Goal: Task Accomplishment & Management: Complete application form

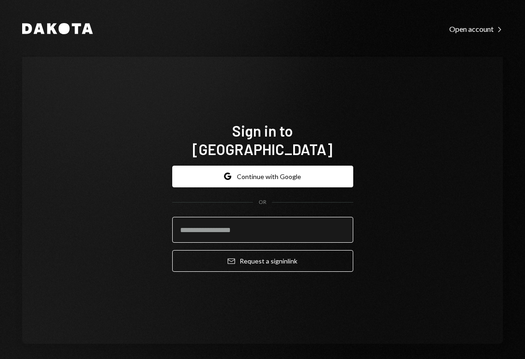
click at [240, 223] on input "email" at bounding box center [262, 230] width 181 height 26
type input "**********"
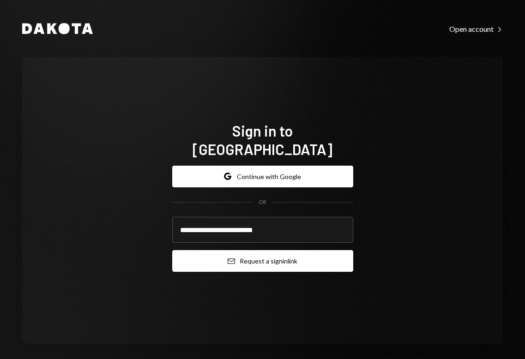
click at [257, 250] on button "Email Request a sign in link" at bounding box center [262, 261] width 181 height 22
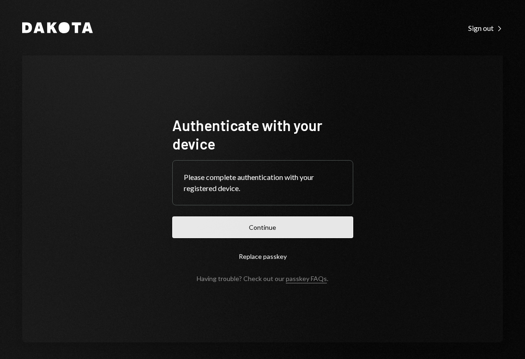
click at [254, 222] on button "Continue" at bounding box center [262, 228] width 181 height 22
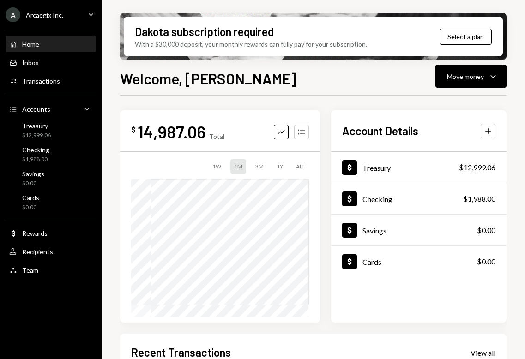
click at [323, 222] on div "$ 14,987.06 Total Graph Accounts 1W 1M 3M 1Y ALL $14,987.06 Sep 28, 2025 Accoun…" at bounding box center [313, 216] width 387 height 212
click at [325, 194] on div "$ 14,987.06 Total Graph Accounts 1W 1M 3M 1Y ALL $14,987.06 Sep 30, 2025 Accoun…" at bounding box center [313, 216] width 387 height 212
click at [325, 163] on div "$ 14,987.06 Total Graph Accounts 1W 1M 3M 1Y ALL $14,987.06 Sep 30, 2025 Accoun…" at bounding box center [313, 216] width 387 height 212
click at [323, 164] on div "$ 14,987.06 Total Graph Accounts 1W 1M 3M 1Y ALL $14,987.06 Sep 30, 2025 Accoun…" at bounding box center [313, 216] width 387 height 212
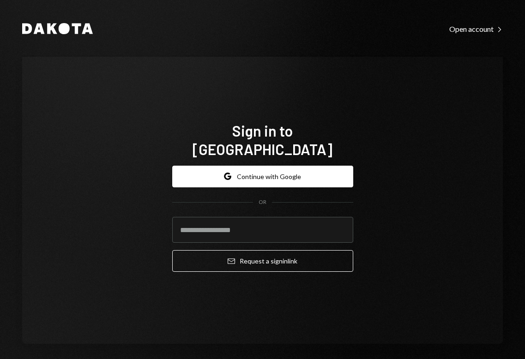
click at [441, 160] on div "Sign in to Dakota Google Continue with Google OR Email Request a sign in link" at bounding box center [262, 200] width 481 height 287
click at [283, 223] on input "email" at bounding box center [262, 230] width 181 height 26
type input "**********"
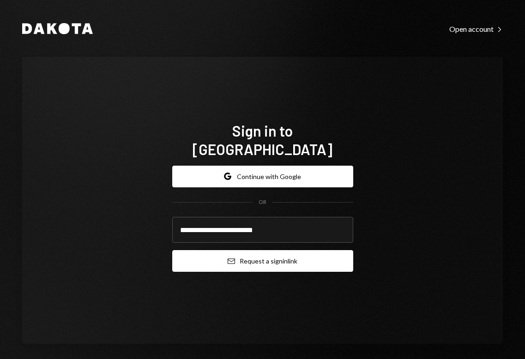
click at [258, 254] on button "Email Request a sign in link" at bounding box center [262, 261] width 181 height 22
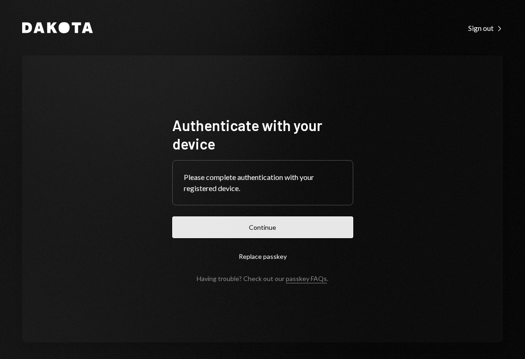
click at [259, 224] on button "Continue" at bounding box center [262, 228] width 181 height 22
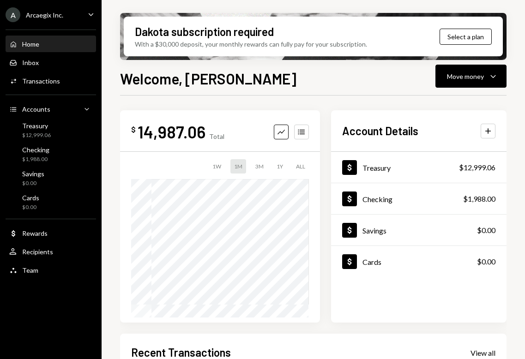
click at [324, 230] on div "$ 14,987.06 Total Graph Accounts 1W 1M 3M 1Y ALL $14,987.06 [DATE] Account Deta…" at bounding box center [313, 216] width 387 height 212
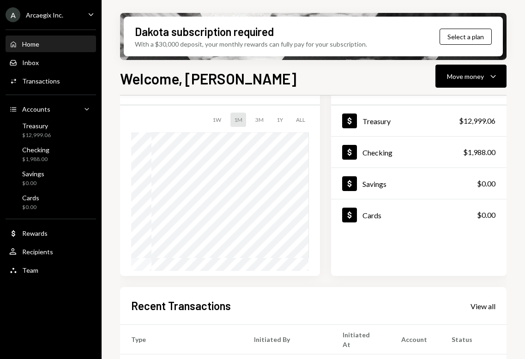
scroll to position [16, 0]
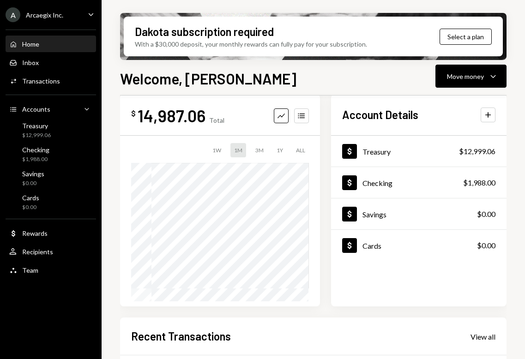
click at [324, 185] on div "$ 14,987.06 Total Graph Accounts 1W 1M 3M 1Y ALL $14,987.06 Sep 29, 2025 Accoun…" at bounding box center [313, 200] width 387 height 212
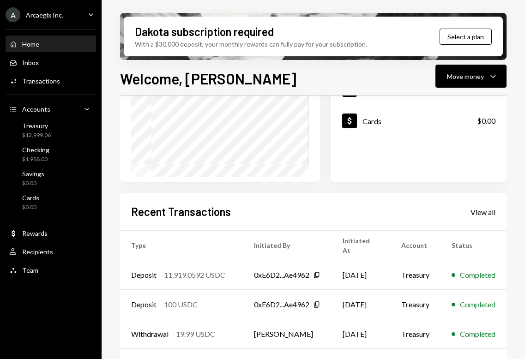
scroll to position [197, 0]
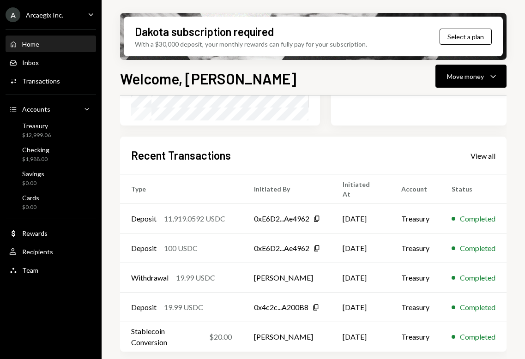
click at [485, 148] on div "Recent Transactions View all" at bounding box center [313, 155] width 364 height 15
click at [480, 161] on div "Recent Transactions View all" at bounding box center [313, 155] width 364 height 15
click at [480, 157] on div "View all" at bounding box center [483, 155] width 25 height 9
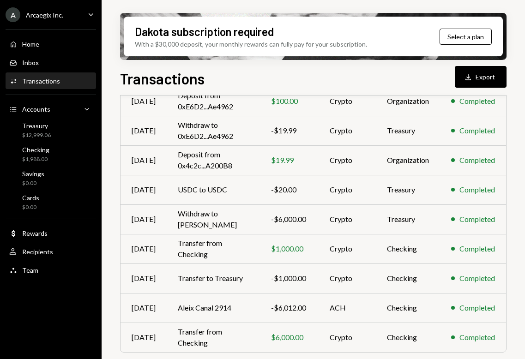
scroll to position [146, 0]
click at [225, 221] on td "Withdraw to Jay Tuyo" at bounding box center [213, 219] width 93 height 30
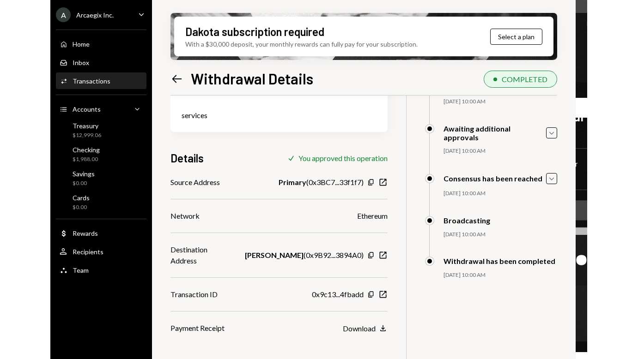
scroll to position [74, 0]
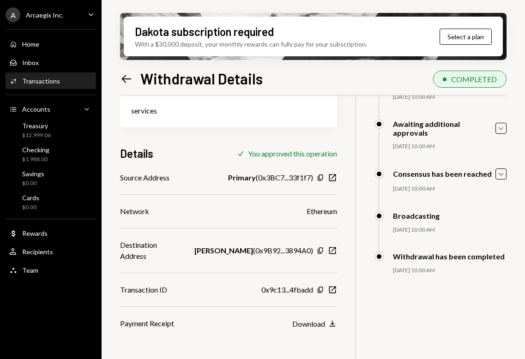
click at [125, 77] on icon "Left Arrow" at bounding box center [126, 79] width 13 height 13
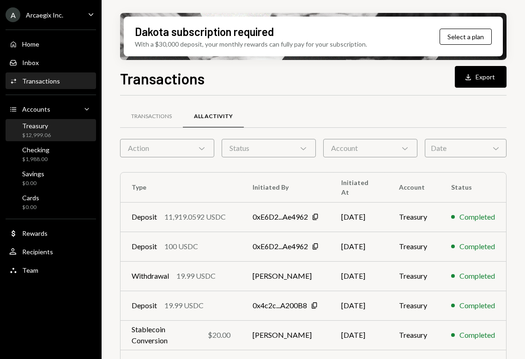
click at [33, 130] on div "Treasury $12,999.06" at bounding box center [36, 131] width 29 height 18
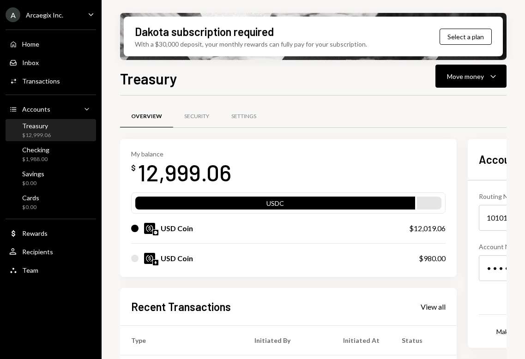
click at [467, 204] on div "My balance $ 12,999.06 USDC USD Coin $12,019.06 USD Coin $980.00 Recent Transac…" at bounding box center [348, 321] width 456 height 364
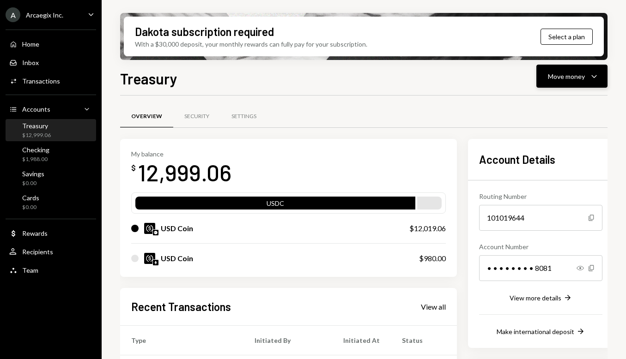
click at [525, 73] on div "Move money" at bounding box center [566, 77] width 37 height 10
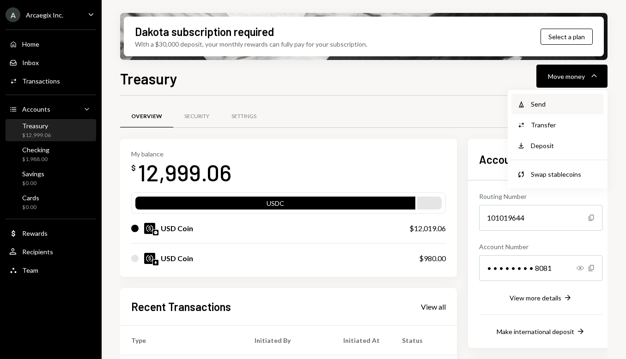
click at [525, 106] on div "Send" at bounding box center [564, 104] width 67 height 10
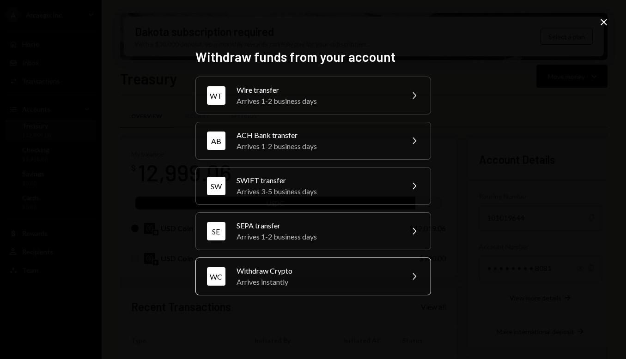
click at [258, 277] on div "Arrives instantly" at bounding box center [316, 282] width 161 height 11
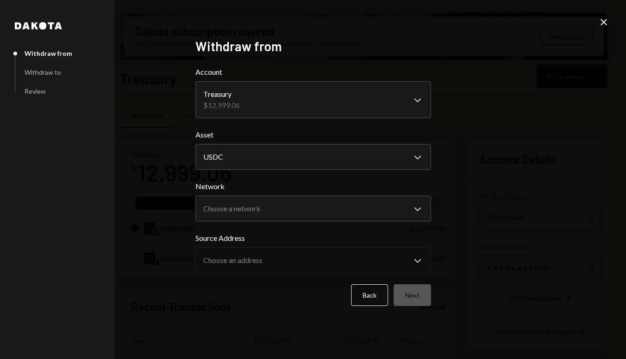
click at [288, 129] on label "Asset" at bounding box center [313, 134] width 236 height 11
click at [286, 110] on body "A Arcaegix Inc. Caret Down Home Home Inbox Inbox Activities Transactions Accoun…" at bounding box center [313, 179] width 626 height 359
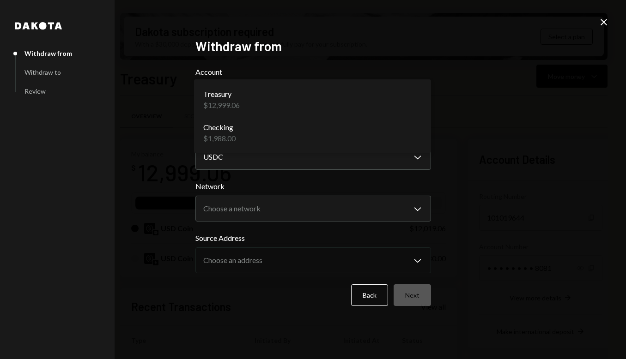
click at [163, 136] on div "**********" at bounding box center [313, 179] width 626 height 359
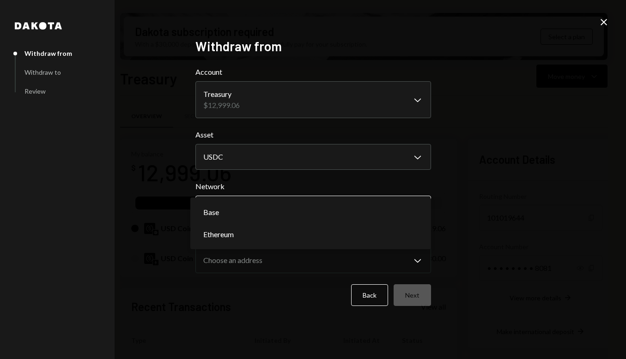
click at [258, 206] on body "A Arcaegix Inc. Caret Down Home Home Inbox Inbox Activities Transactions Accoun…" at bounding box center [313, 179] width 626 height 359
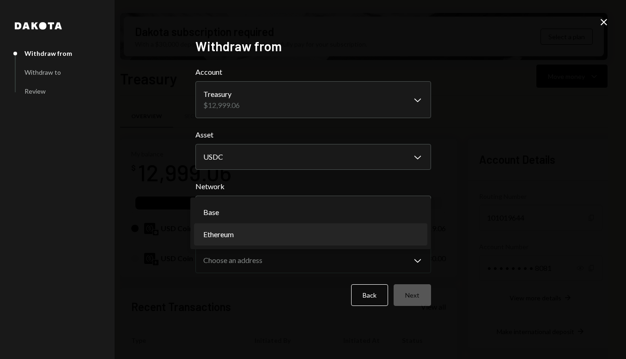
select select "**********"
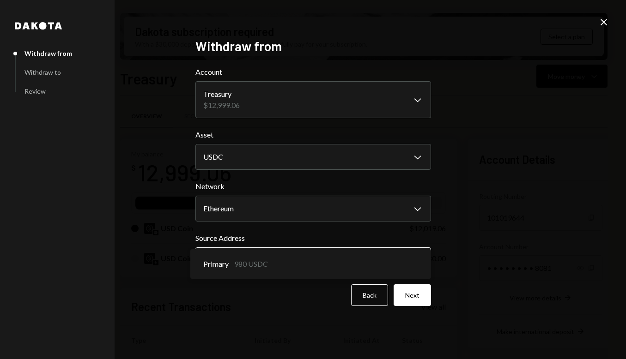
click at [247, 257] on body "A Arcaegix Inc. Caret Down Home Home Inbox Inbox Activities Transactions Accoun…" at bounding box center [313, 179] width 626 height 359
click at [250, 109] on body "A Arcaegix Inc. Caret Down Home Home Inbox Inbox Activities Transactions Accoun…" at bounding box center [313, 179] width 626 height 359
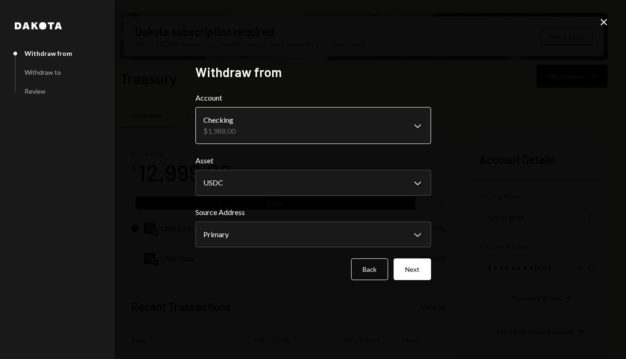
click at [254, 133] on body "A Arcaegix Inc. Caret Down Home Home Inbox Inbox Activities Transactions Accoun…" at bounding box center [313, 179] width 626 height 359
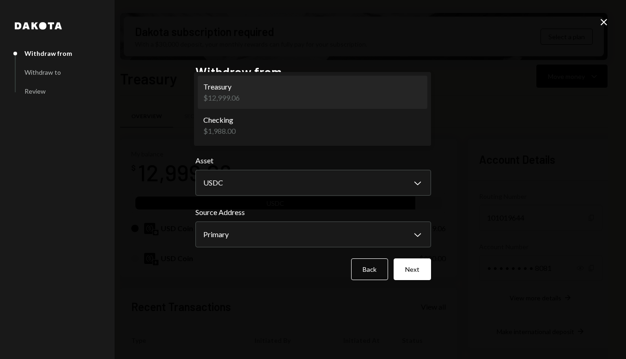
select select "**********"
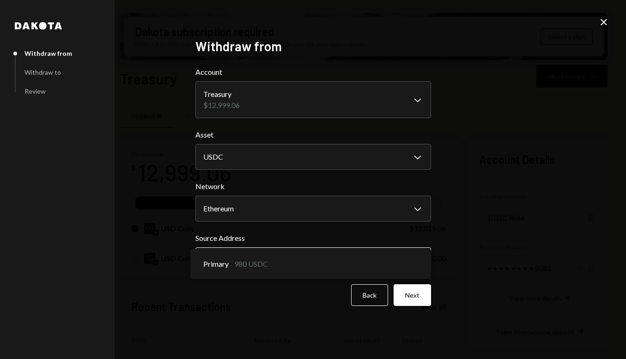
click at [279, 262] on body "A Arcaegix Inc. Caret Down Home Home Inbox Inbox Activities Transactions Accoun…" at bounding box center [313, 179] width 626 height 359
click at [271, 125] on form "**********" at bounding box center [313, 186] width 236 height 240
click at [254, 101] on body "A Arcaegix Inc. Caret Down Home Home Inbox Inbox Activities Transactions Accoun…" at bounding box center [313, 179] width 626 height 359
click at [447, 132] on div "**********" at bounding box center [313, 179] width 626 height 359
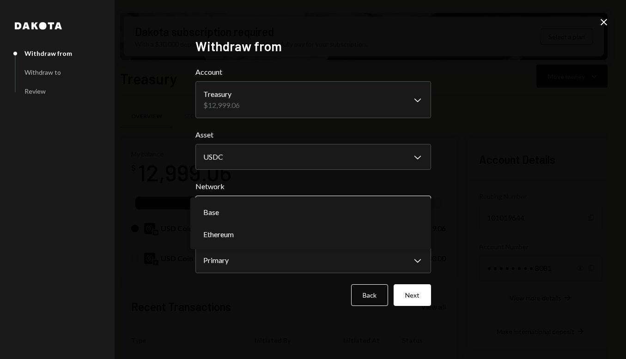
click at [290, 213] on body "A Arcaegix Inc. Caret Down Home Home Inbox Inbox Activities Transactions Accoun…" at bounding box center [313, 179] width 626 height 359
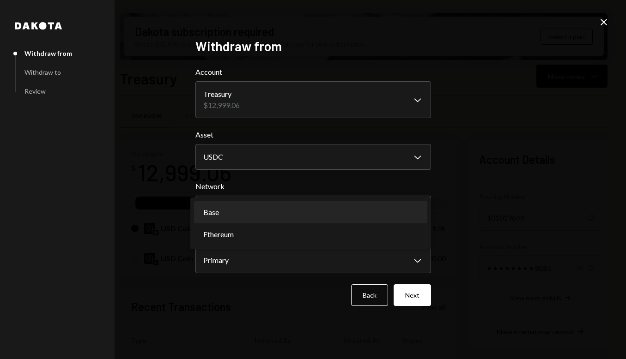
select select "**********"
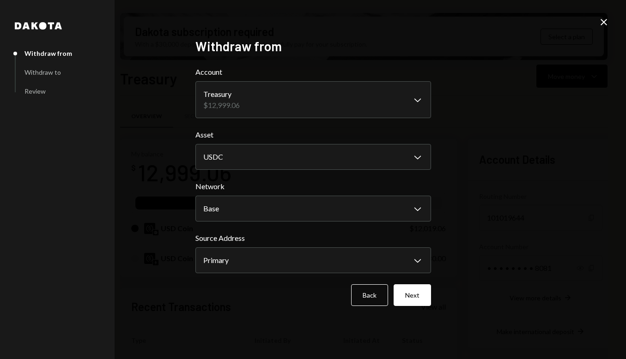
click at [288, 181] on label "Network" at bounding box center [313, 186] width 236 height 11
click at [525, 24] on icon at bounding box center [603, 22] width 6 height 6
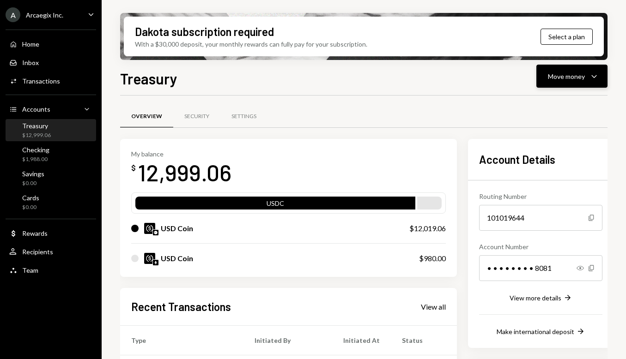
click at [525, 83] on button "Move money Caret Down" at bounding box center [571, 76] width 71 height 23
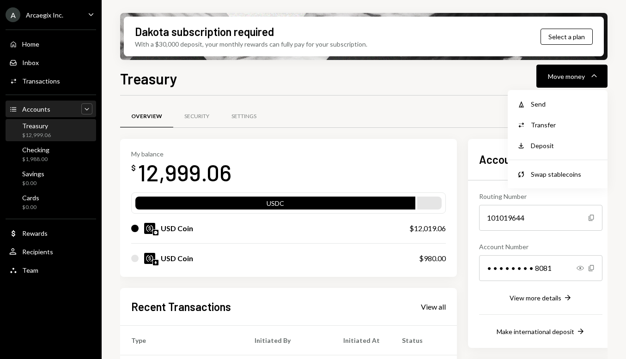
click at [85, 111] on icon "Caret Down" at bounding box center [86, 108] width 9 height 9
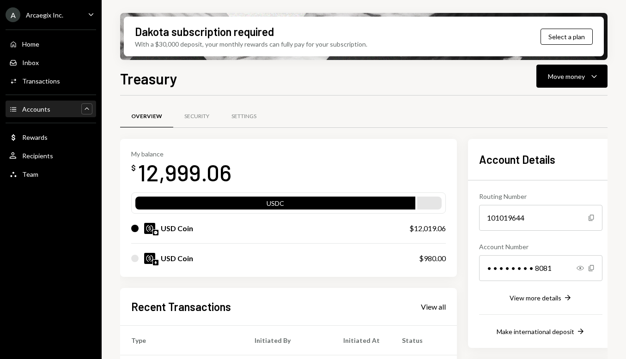
click at [85, 111] on icon "Caret Up" at bounding box center [86, 108] width 9 height 9
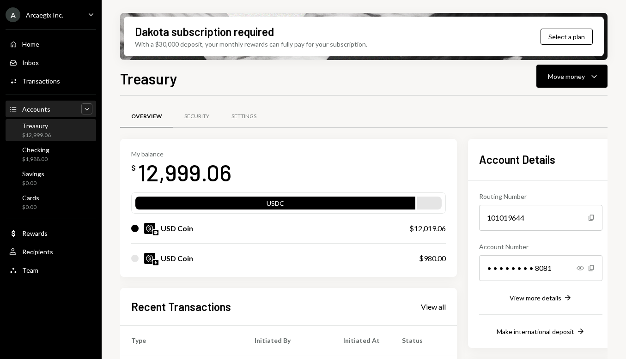
click at [85, 111] on icon "Caret Down" at bounding box center [86, 108] width 9 height 9
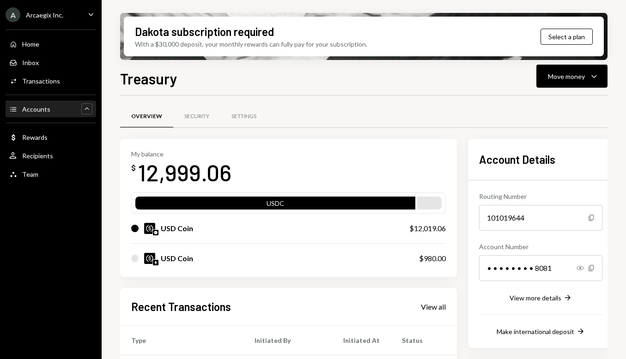
click at [85, 111] on icon "Caret Up" at bounding box center [86, 108] width 9 height 9
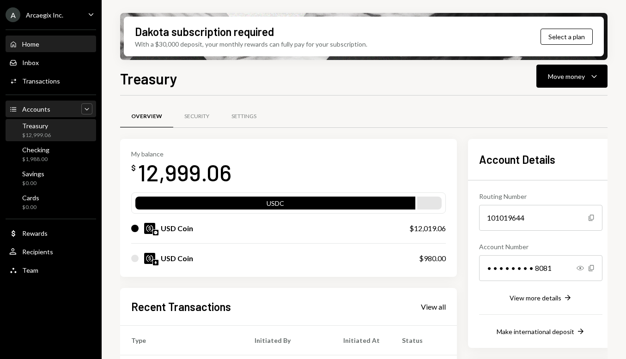
click at [31, 41] on div "Home" at bounding box center [30, 44] width 17 height 8
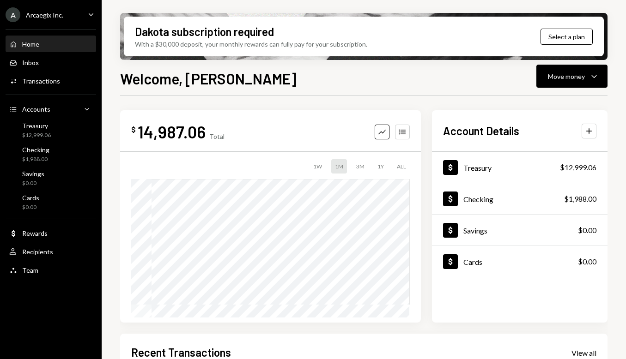
click at [87, 10] on icon "Caret Down" at bounding box center [91, 14] width 10 height 10
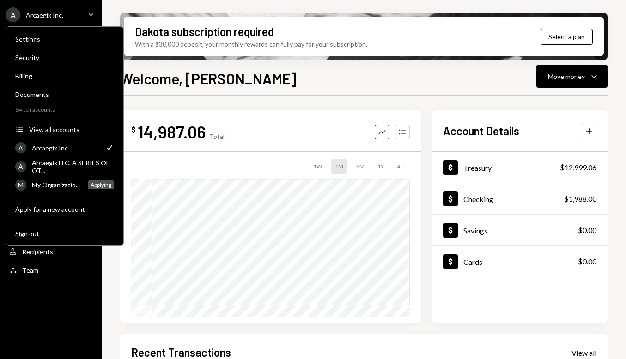
click at [456, 101] on div "$ 14,987.06 Total Graph Accounts 1W 1M 3M 1Y ALL Account Details Plus Dollar Tr…" at bounding box center [363, 332] width 487 height 472
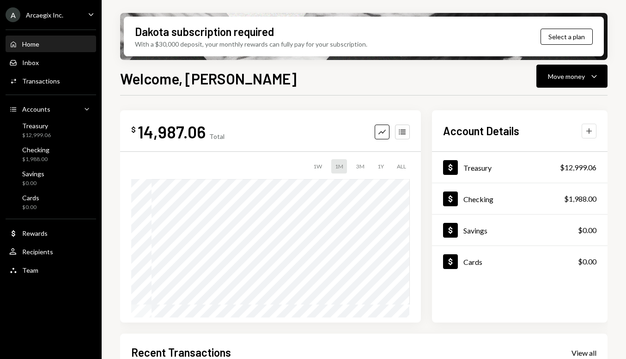
click at [525, 130] on icon "Plus" at bounding box center [588, 131] width 9 height 9
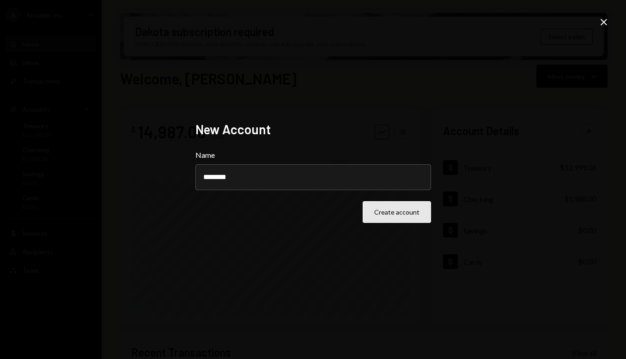
type input "********"
click at [391, 212] on button "Create account" at bounding box center [397, 212] width 68 height 22
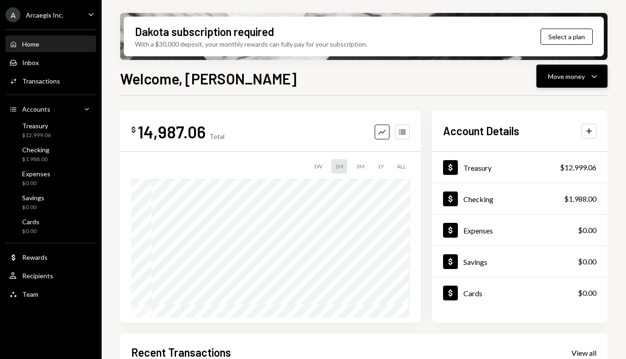
click at [525, 73] on div "Move money" at bounding box center [566, 77] width 37 height 10
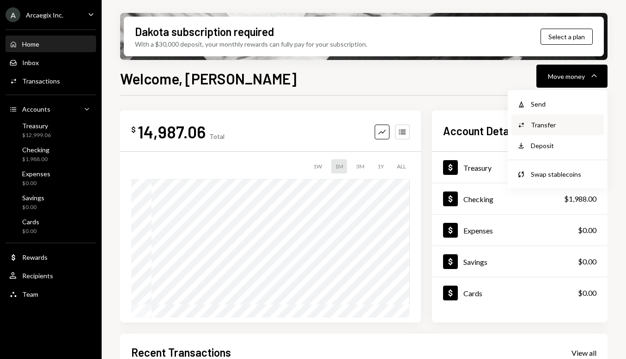
click at [525, 126] on div "Transfer" at bounding box center [564, 125] width 67 height 10
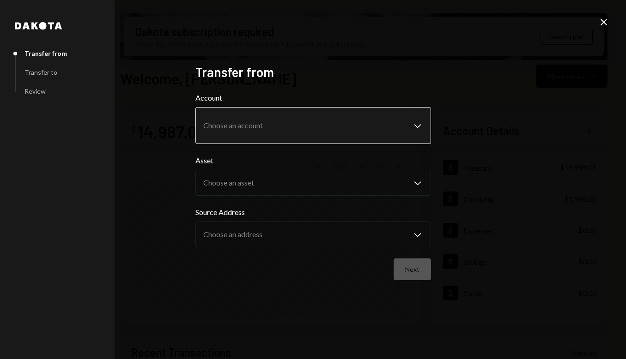
click at [253, 134] on body "A Arcaegix Inc. Caret Down Home Home Inbox Inbox Activities Transactions Accoun…" at bounding box center [313, 179] width 626 height 359
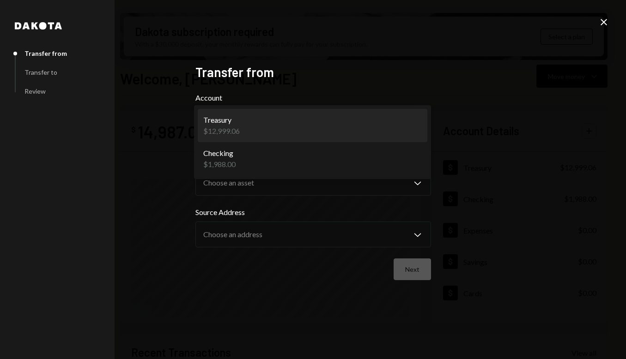
select select "**********"
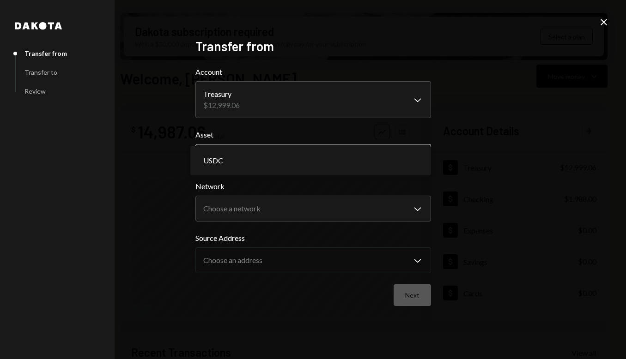
click at [284, 155] on body "A Arcaegix Inc. Caret Down Home Home Inbox Inbox Activities Transactions Accoun…" at bounding box center [313, 179] width 626 height 359
drag, startPoint x: 177, startPoint y: 206, endPoint x: 272, endPoint y: 212, distance: 94.8
click at [177, 206] on div "**********" at bounding box center [313, 179] width 626 height 359
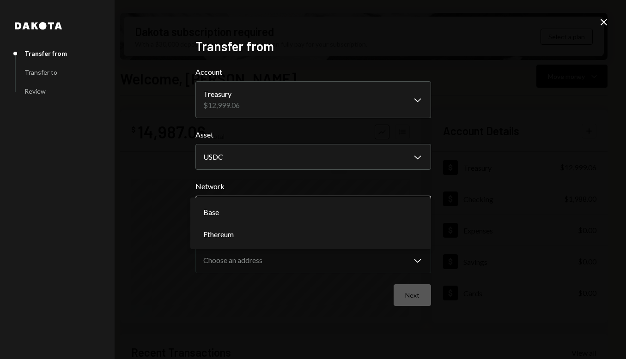
click at [275, 212] on body "A Arcaegix Inc. Caret Down Home Home Inbox Inbox Activities Transactions Accoun…" at bounding box center [313, 179] width 626 height 359
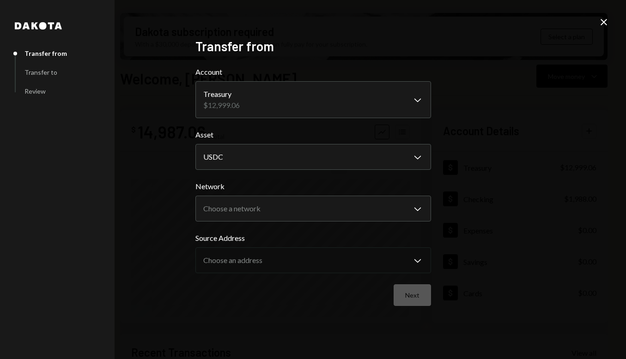
click at [525, 22] on icon "Close" at bounding box center [603, 22] width 11 height 11
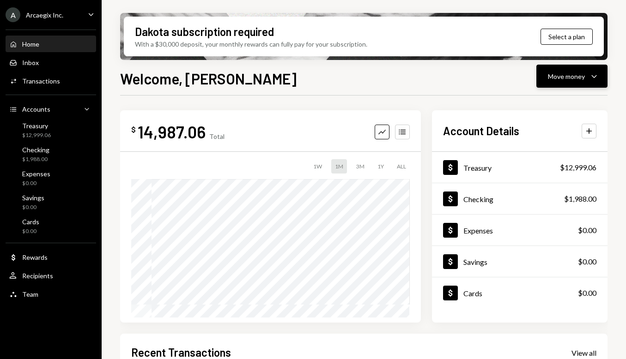
click at [525, 71] on div "Move money Caret Down" at bounding box center [572, 76] width 48 height 11
click at [525, 104] on div "Send" at bounding box center [564, 104] width 67 height 10
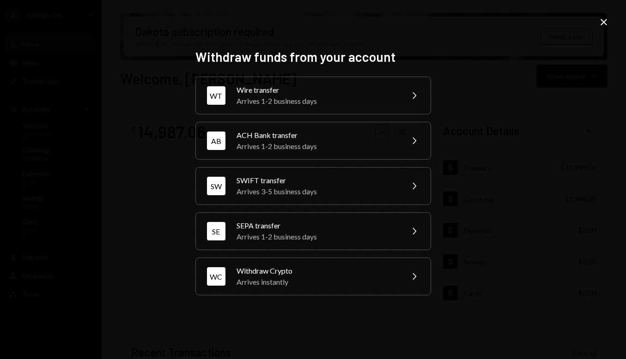
click at [525, 19] on icon at bounding box center [603, 22] width 6 height 6
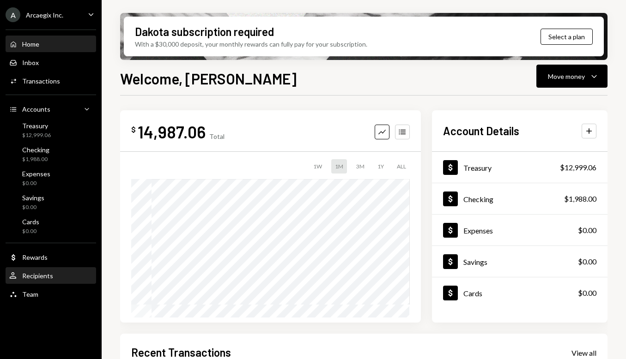
click at [30, 274] on div "Recipients" at bounding box center [37, 276] width 31 height 8
click at [481, 231] on div "Expenses" at bounding box center [478, 230] width 30 height 9
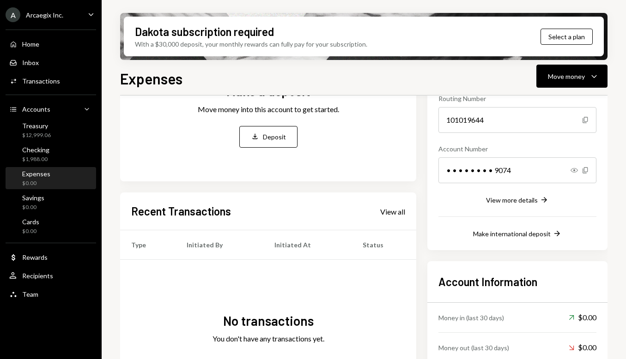
scroll to position [103, 0]
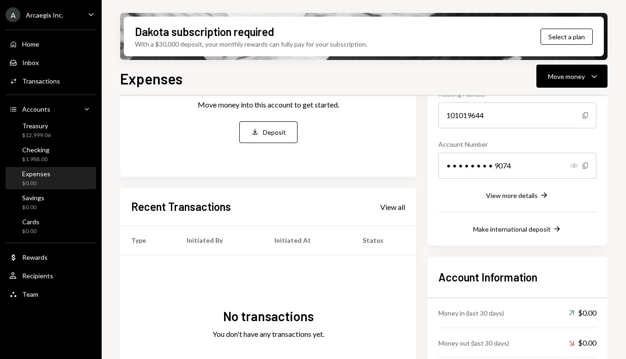
click at [525, 165] on icon "Show" at bounding box center [573, 165] width 7 height 7
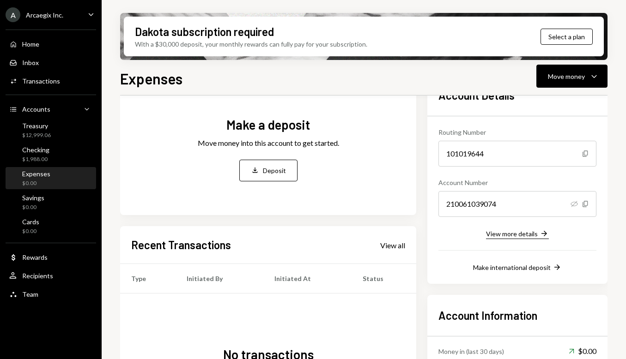
scroll to position [49, 0]
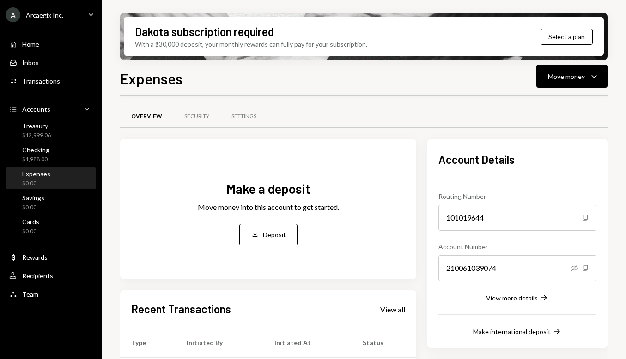
scroll to position [49, 0]
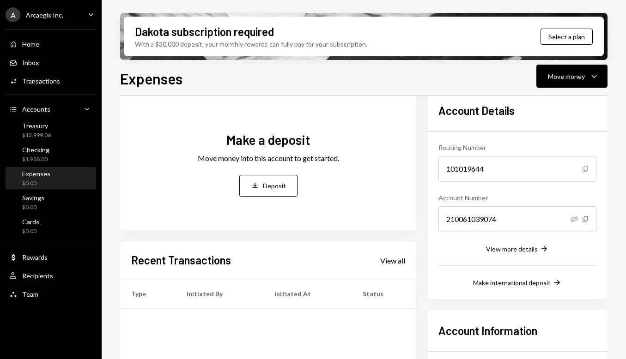
click at [586, 168] on icon "Copy" at bounding box center [584, 168] width 7 height 7
click at [484, 220] on div "210061039074" at bounding box center [517, 219] width 158 height 26
click at [484, 219] on div "210061039074" at bounding box center [517, 219] width 158 height 26
click at [586, 218] on icon "Copy" at bounding box center [584, 219] width 7 height 7
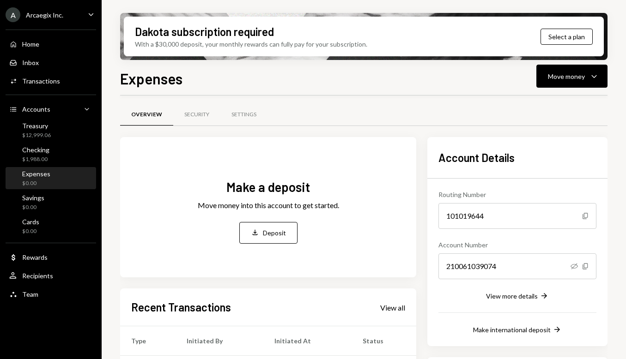
scroll to position [1, 0]
click at [522, 298] on div "View more details" at bounding box center [512, 297] width 52 height 8
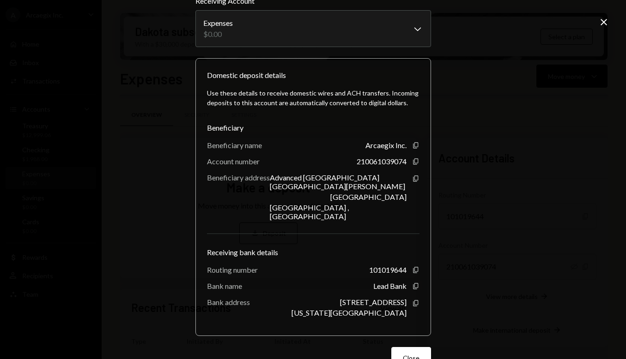
scroll to position [45, 0]
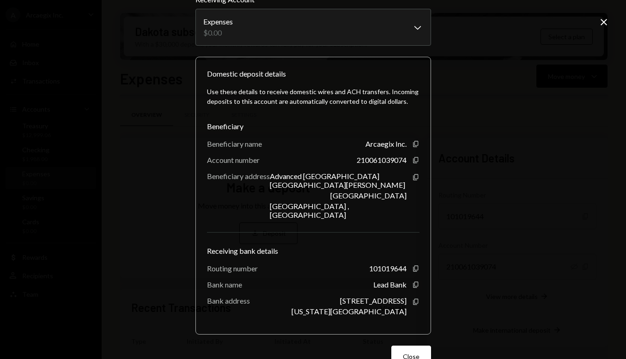
click at [413, 138] on div "Use these details to receive domestic wires and ACH transfers. Incoming deposit…" at bounding box center [313, 201] width 212 height 244
click at [412, 145] on icon "Copy" at bounding box center [415, 143] width 7 height 7
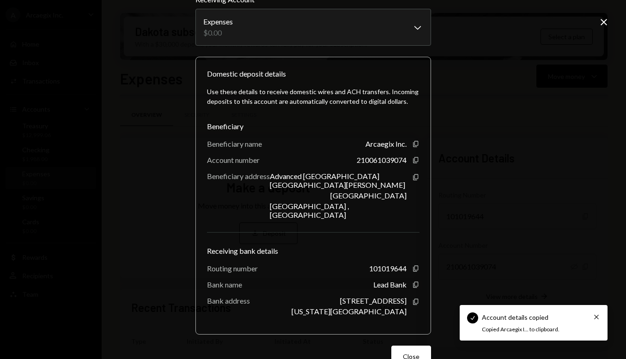
scroll to position [0, 0]
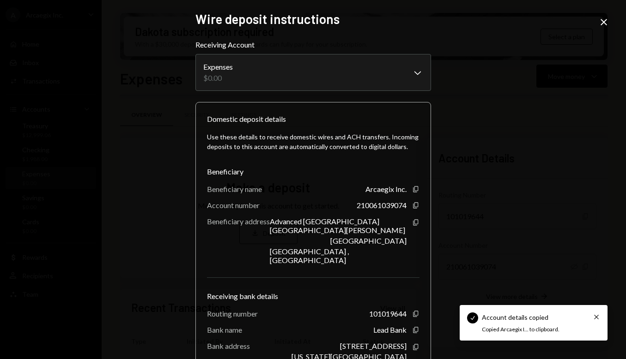
click at [605, 24] on icon at bounding box center [603, 22] width 6 height 6
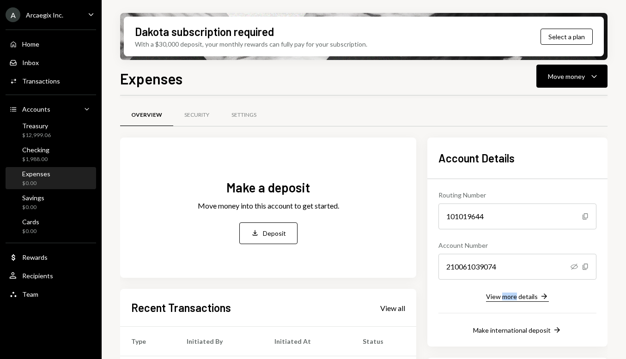
click at [534, 296] on div "View more details" at bounding box center [512, 297] width 52 height 8
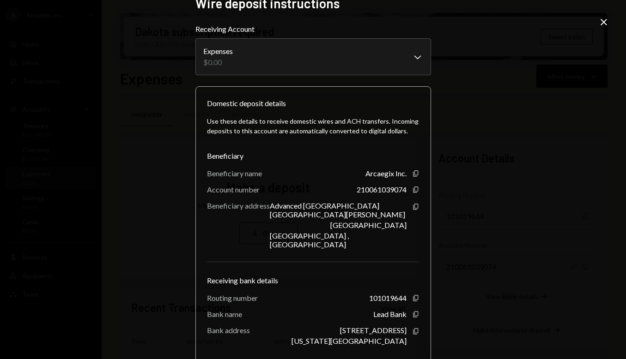
scroll to position [18, 0]
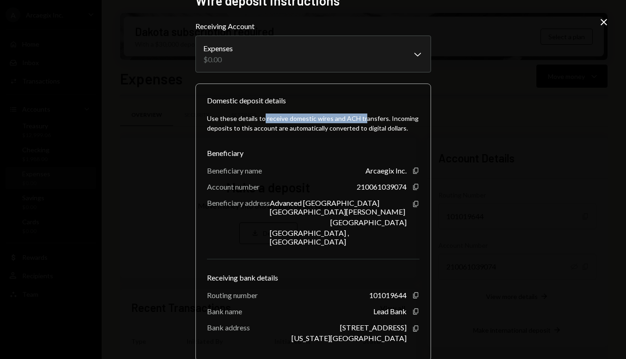
drag, startPoint x: 258, startPoint y: 120, endPoint x: 359, endPoint y: 115, distance: 100.8
click at [359, 115] on div "Use these details to receive domestic wires and ACH transfers. Incoming deposit…" at bounding box center [313, 123] width 212 height 19
click at [415, 174] on icon "Copy" at bounding box center [415, 170] width 7 height 7
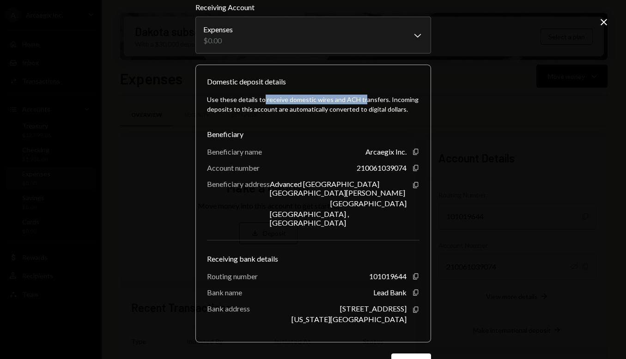
scroll to position [38, 0]
click at [412, 187] on icon "Copy" at bounding box center [415, 184] width 7 height 7
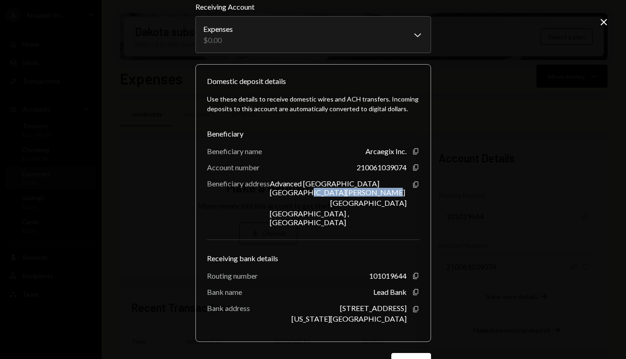
drag, startPoint x: 335, startPoint y: 196, endPoint x: 267, endPoint y: 192, distance: 68.0
click at [270, 192] on div "Advanced Tower Building First Floor Ricardo Arias Street" at bounding box center [338, 188] width 137 height 18
copy div "Ricardo Arias Street"
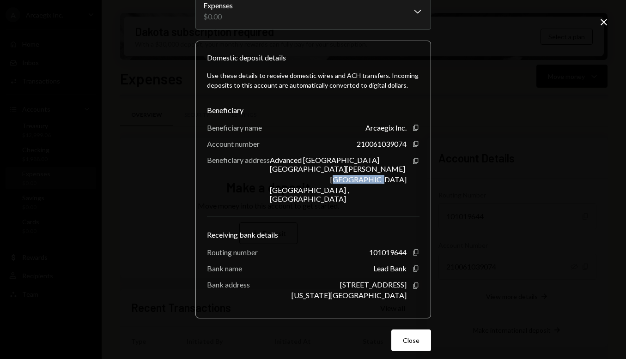
drag, startPoint x: 411, startPoint y: 177, endPoint x: 362, endPoint y: 181, distance: 48.6
click at [362, 181] on div "Advanced Tower Building First Floor Ricardo Arias Street Panama City Panamá , P…" at bounding box center [345, 180] width 150 height 48
copy div "Panama City"
drag, startPoint x: 411, startPoint y: 187, endPoint x: 364, endPoint y: 190, distance: 46.2
click at [364, 190] on div "Advanced Tower Building First Floor Ricardo Arias Street Panama City Panamá , P…" at bounding box center [345, 180] width 150 height 48
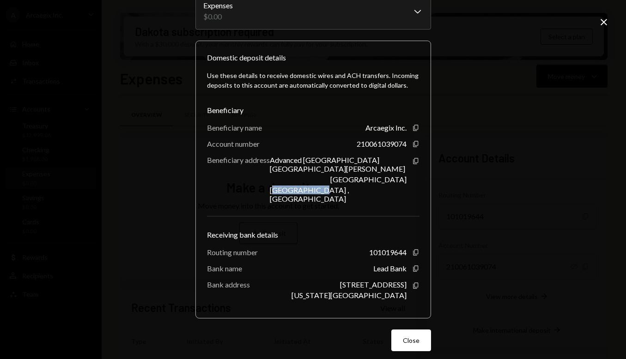
copy div "Panamá , PA"
drag, startPoint x: 408, startPoint y: 179, endPoint x: 362, endPoint y: 180, distance: 46.2
click at [362, 180] on div "Advanced Tower Building First Floor Ricardo Arias Street Panama City Panamá , P…" at bounding box center [345, 180] width 150 height 48
copy div "Panama City"
copy div "Panamá , PA"
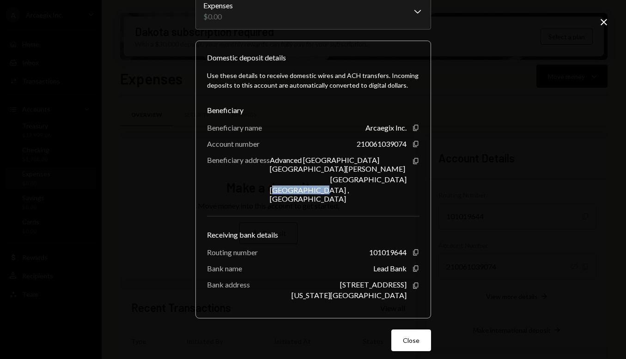
drag, startPoint x: 406, startPoint y: 192, endPoint x: 365, endPoint y: 194, distance: 41.6
click at [365, 194] on div "Advanced Tower Building First Floor Ricardo Arias Street Panama City Panamá , P…" at bounding box center [345, 180] width 150 height 48
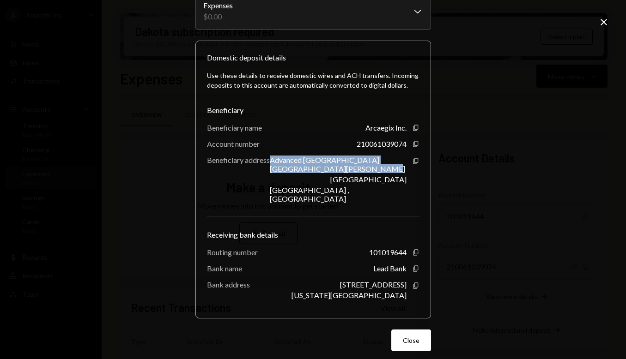
drag, startPoint x: 347, startPoint y: 173, endPoint x: 266, endPoint y: 163, distance: 80.9
click at [266, 163] on div "Beneficiary address Advanced Tower Building First Floor Ricardo Arias Street Pa…" at bounding box center [313, 180] width 212 height 48
copy div "Advanced Tower Building First Floor Ricardo Arias Street"
click at [412, 265] on icon "Copy" at bounding box center [415, 268] width 7 height 7
click at [413, 249] on icon "Copy" at bounding box center [415, 252] width 7 height 7
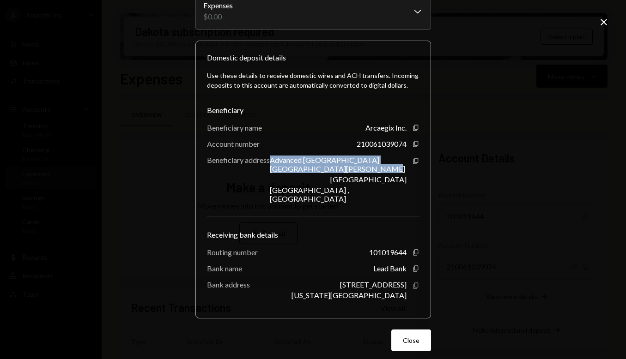
click at [415, 282] on icon "Copy" at bounding box center [415, 285] width 7 height 7
click at [413, 145] on icon "button" at bounding box center [415, 144] width 5 height 6
click at [602, 19] on icon "Close" at bounding box center [603, 22] width 11 height 11
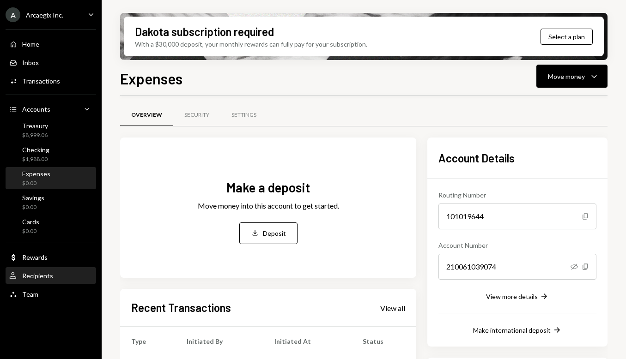
click at [47, 278] on div "Recipients" at bounding box center [37, 276] width 31 height 8
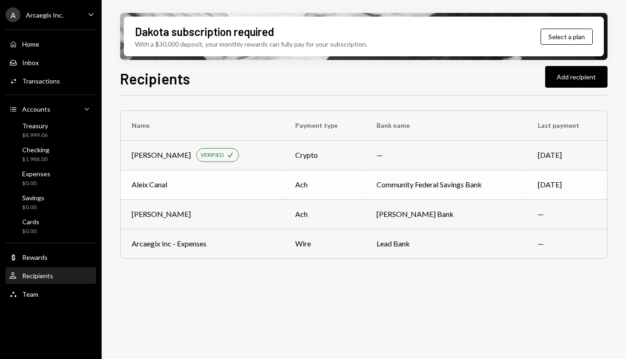
click at [167, 189] on div "Aleix Canal" at bounding box center [150, 184] width 36 height 11
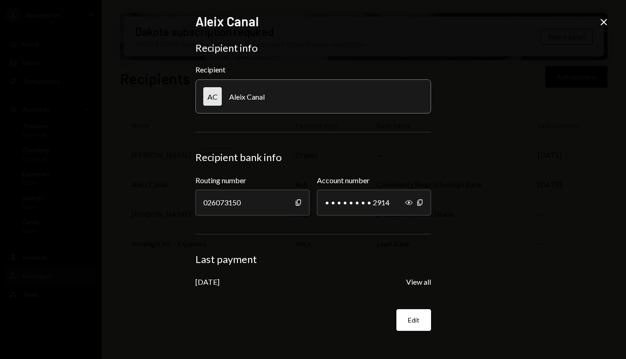
drag, startPoint x: 416, startPoint y: 284, endPoint x: 332, endPoint y: 249, distance: 90.5
click at [333, 249] on form "Recipient info Recipient AC Aleix Canal Recipient bank info Routing number 0260…" at bounding box center [313, 187] width 236 height 290
click at [415, 327] on button "Edit" at bounding box center [413, 320] width 35 height 22
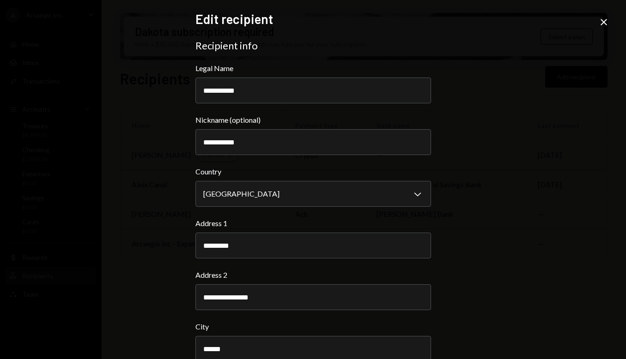
click at [604, 20] on icon "Close" at bounding box center [603, 22] width 11 height 11
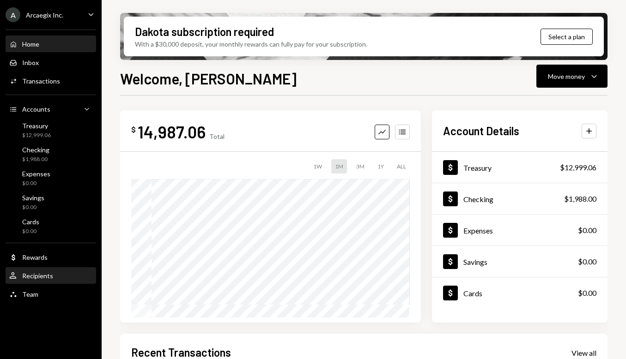
click at [33, 270] on div "User Recipients" at bounding box center [50, 276] width 83 height 16
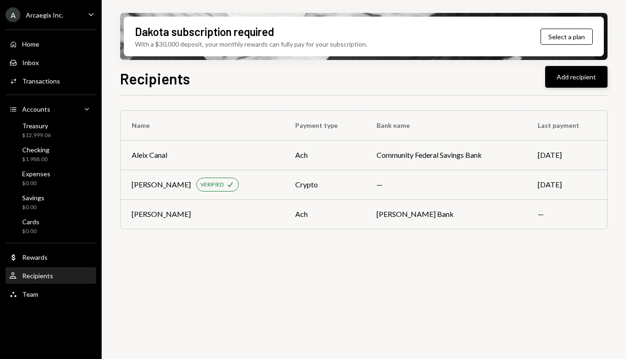
click at [577, 79] on button "Add recipient" at bounding box center [576, 77] width 62 height 22
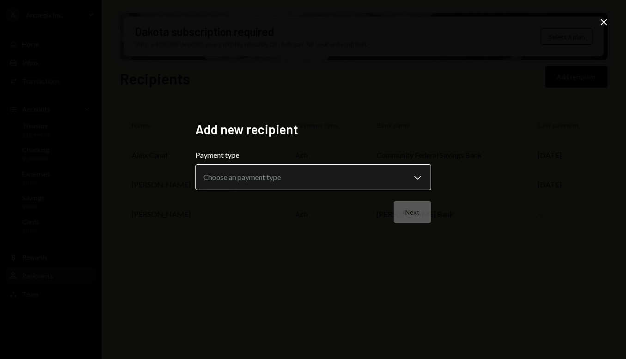
click at [286, 185] on body "**********" at bounding box center [313, 179] width 626 height 359
click at [285, 182] on body "**********" at bounding box center [313, 179] width 626 height 359
click at [284, 193] on form "**********" at bounding box center [313, 186] width 236 height 73
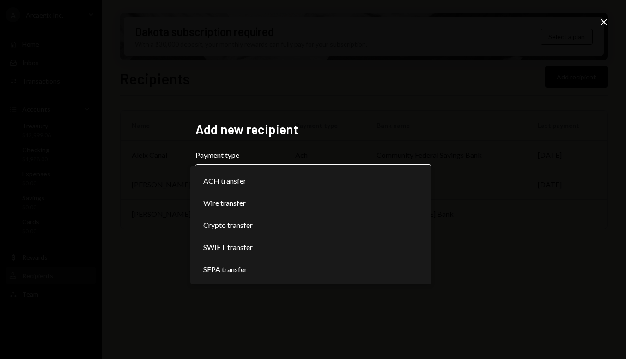
click at [280, 182] on body "**********" at bounding box center [313, 179] width 626 height 359
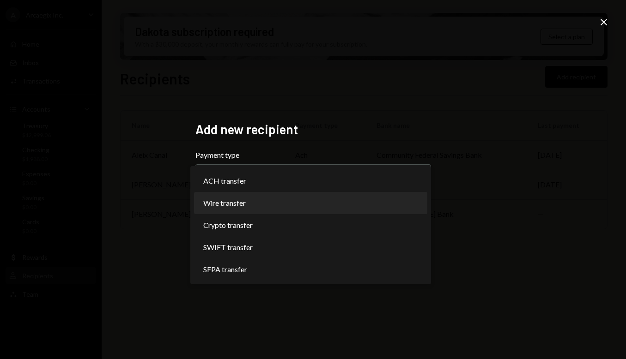
select select "****"
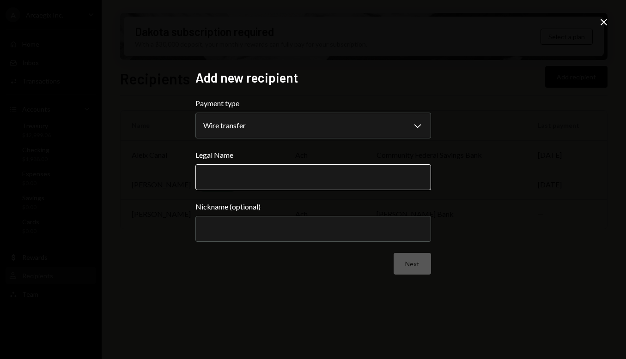
click at [292, 175] on input "Legal Name" at bounding box center [313, 177] width 236 height 26
paste input "**********"
type input "**********"
paste input "**********"
type input "**********"
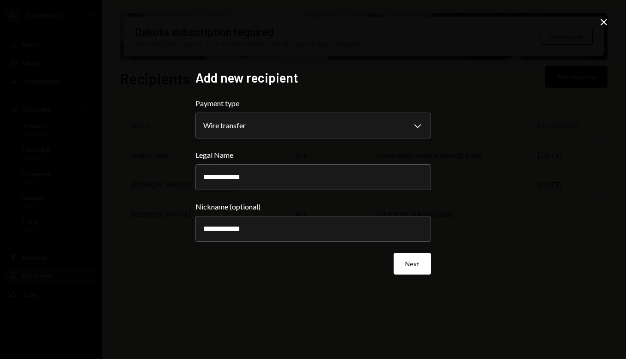
click button "Next" at bounding box center [411, 264] width 37 height 22
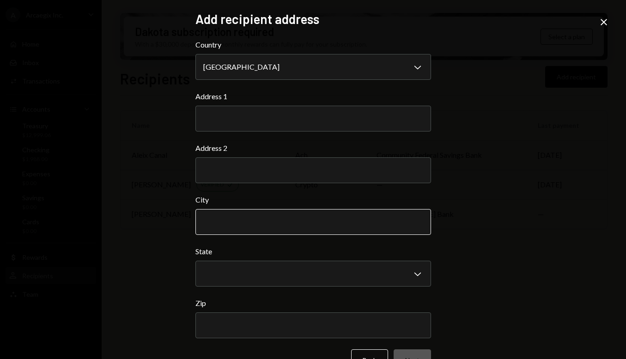
scroll to position [26, 0]
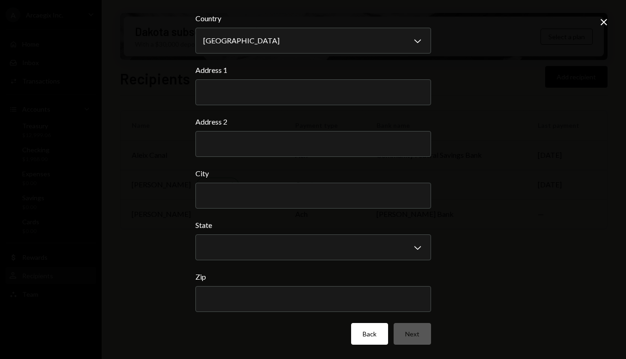
click at [368, 342] on button "Back" at bounding box center [369, 334] width 37 height 22
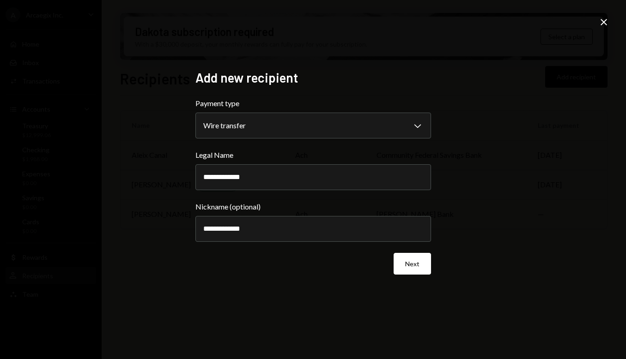
scroll to position [0, 0]
click at [284, 224] on input "**********" at bounding box center [313, 229] width 236 height 26
click at [282, 230] on input "**********" at bounding box center [313, 229] width 236 height 26
type input "**********"
click at [414, 265] on button "Next" at bounding box center [411, 264] width 37 height 22
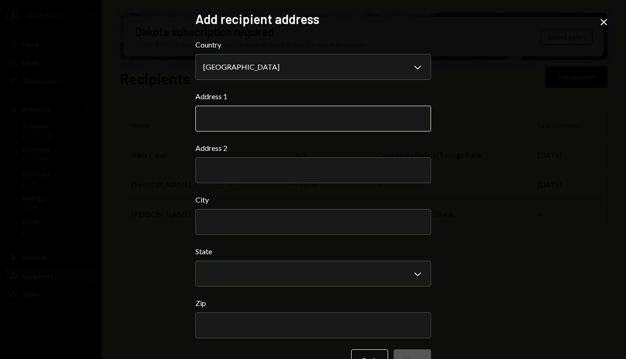
click at [300, 109] on input "Address 1" at bounding box center [313, 119] width 236 height 26
paste input "**********"
type input "**********"
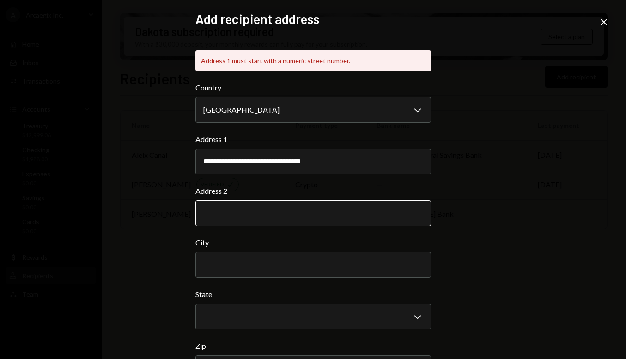
click at [278, 201] on input "Address 2" at bounding box center [313, 213] width 236 height 26
paste input "**********"
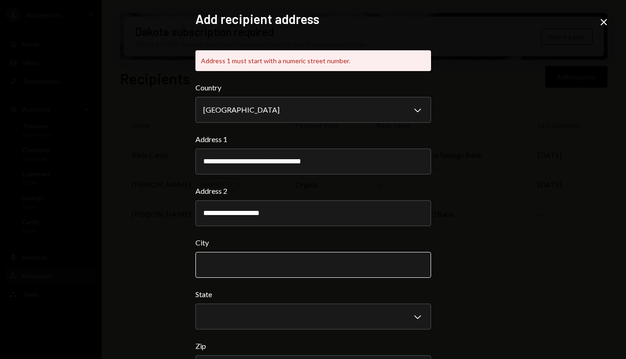
type input "**********"
click at [256, 266] on input "City" at bounding box center [313, 265] width 236 height 26
paste input "**********"
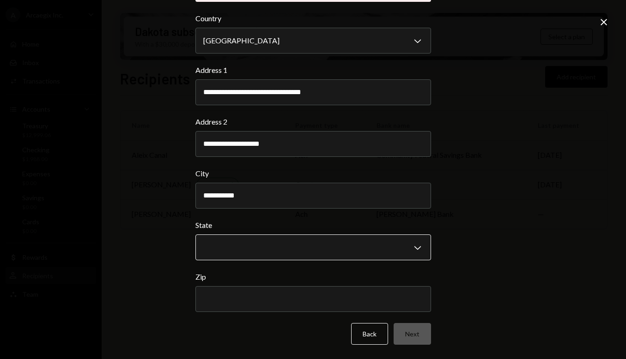
click at [277, 240] on body "**********" at bounding box center [313, 179] width 626 height 359
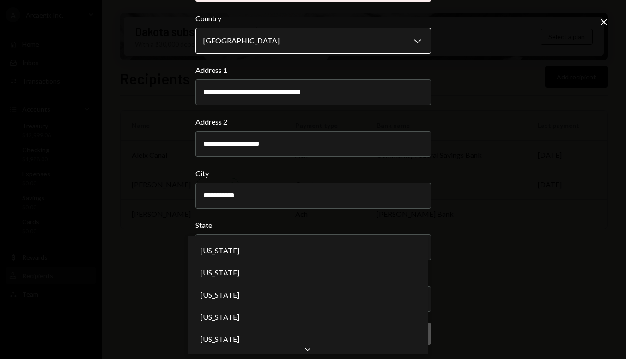
click at [342, 46] on body "**********" at bounding box center [313, 179] width 626 height 359
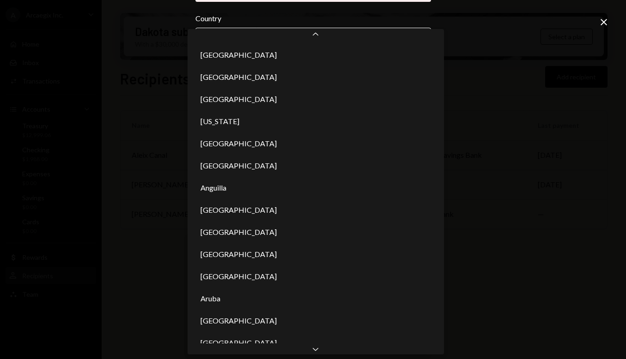
scroll to position [4920, 0]
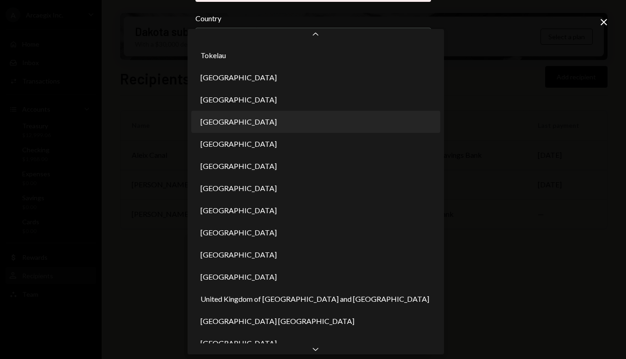
type input "*"
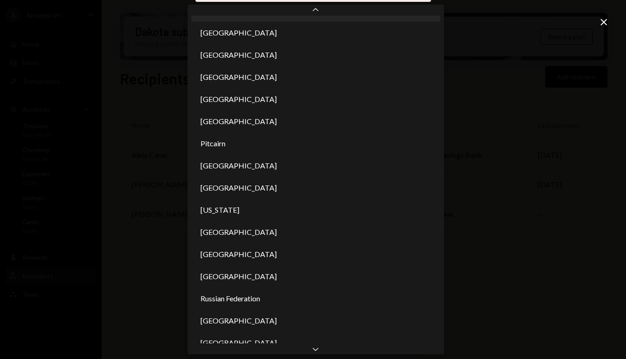
scroll to position [3722, 0]
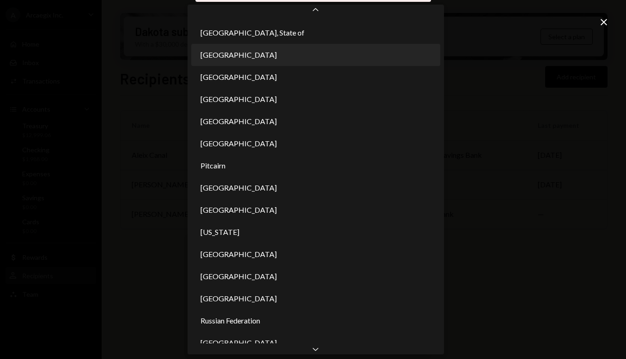
select select "***"
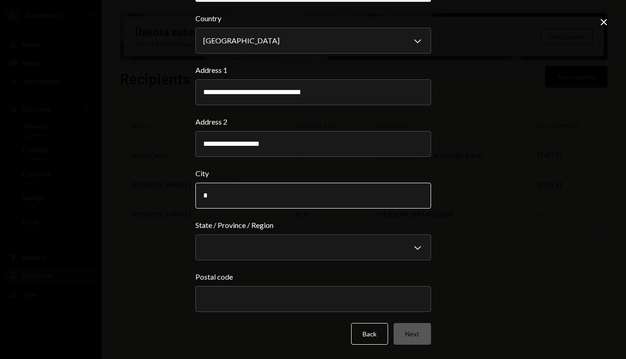
click at [256, 199] on input "*" at bounding box center [313, 196] width 236 height 26
paste input "**********"
type input "**********"
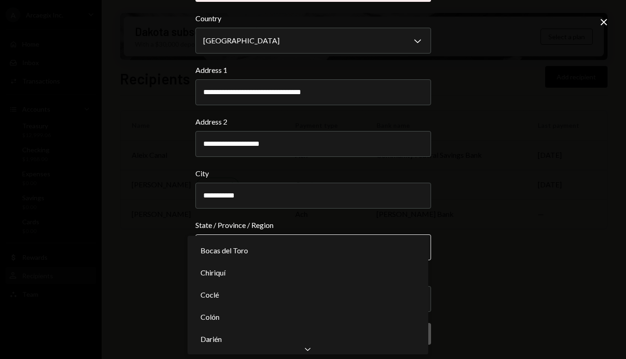
click at [270, 242] on body "**********" at bounding box center [313, 179] width 626 height 359
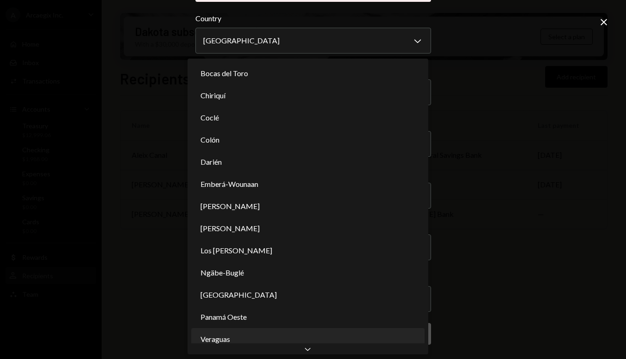
scroll to position [0, 0]
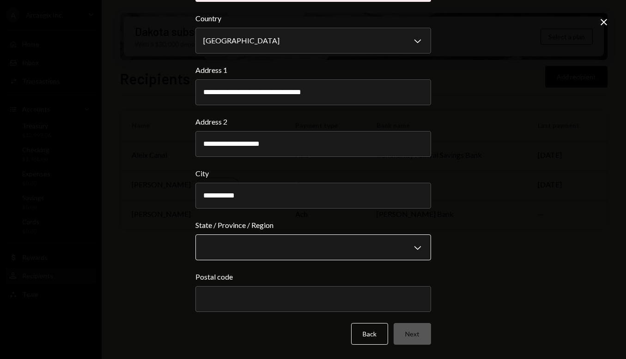
click at [303, 242] on body "**********" at bounding box center [313, 179] width 626 height 359
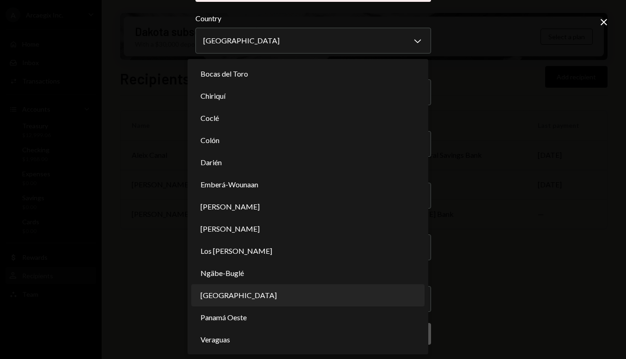
select select "*"
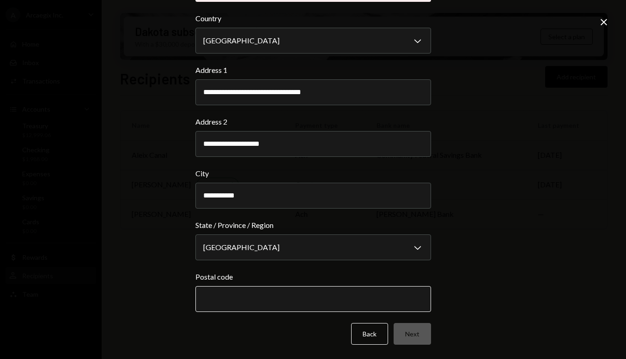
click at [269, 300] on input "Postal code" at bounding box center [313, 299] width 236 height 26
paste input "****"
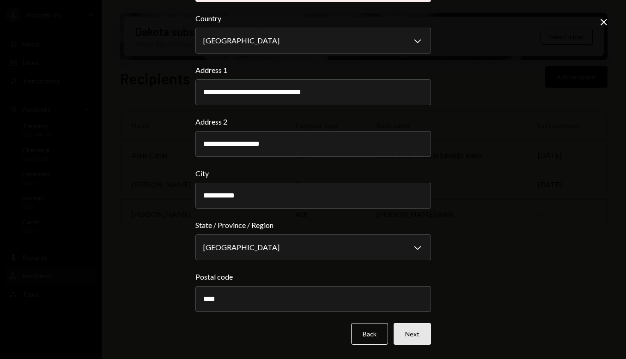
type input "****"
click at [420, 331] on button "Next" at bounding box center [411, 334] width 37 height 22
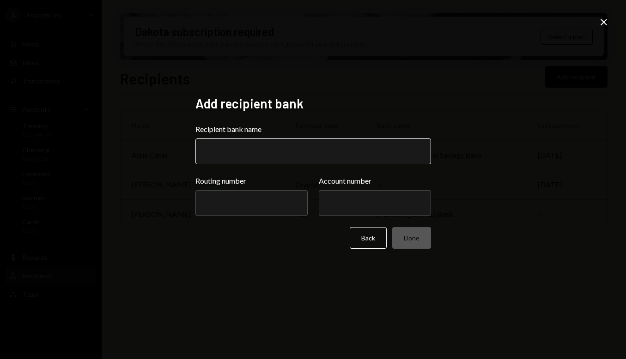
click at [316, 146] on input "Recipient bank name" at bounding box center [313, 152] width 236 height 26
paste input "*********"
type input "*********"
click at [262, 202] on input "Routing number" at bounding box center [251, 203] width 112 height 26
paste input "*********"
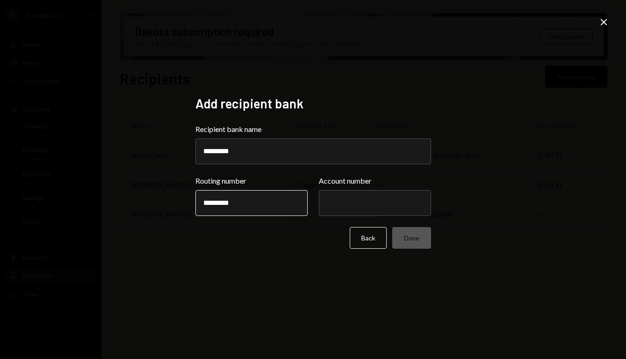
type input "*********"
click at [357, 211] on input "Account number" at bounding box center [375, 203] width 112 height 26
paste input "**********"
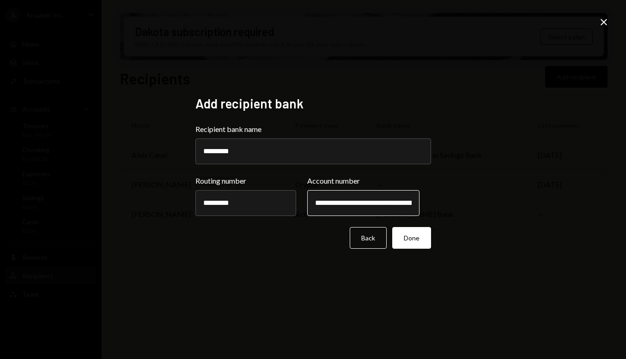
click at [366, 202] on input "**********" at bounding box center [363, 203] width 112 height 26
click at [366, 201] on input "**********" at bounding box center [363, 203] width 112 height 26
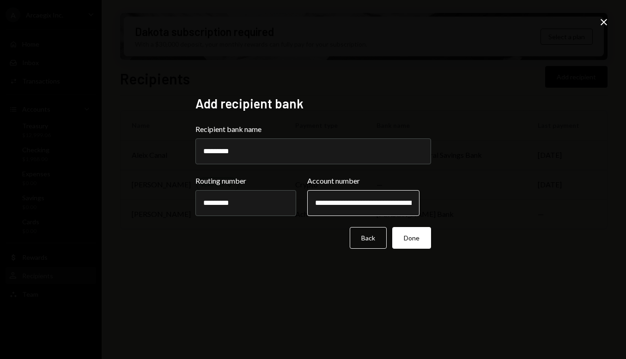
paste input "text"
type input "**********"
click at [412, 237] on button "Done" at bounding box center [411, 238] width 39 height 22
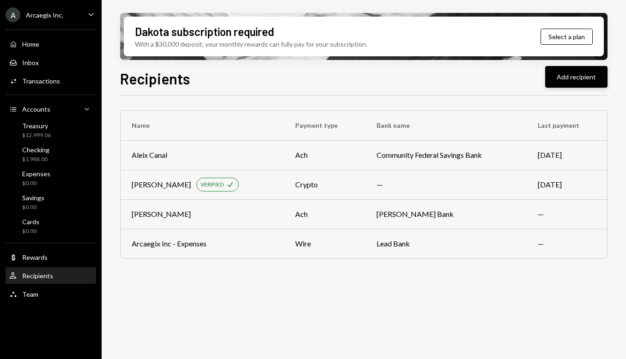
click at [580, 79] on button "Add recipient" at bounding box center [576, 77] width 62 height 22
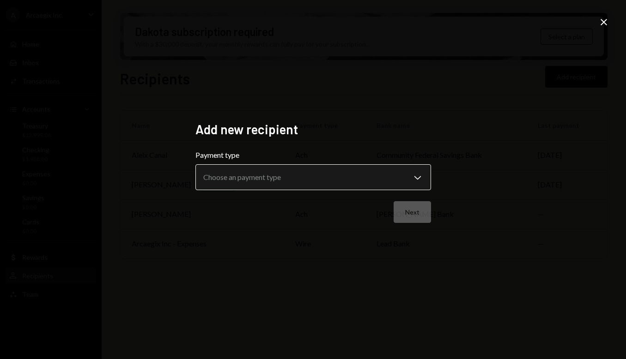
click at [295, 175] on body "**********" at bounding box center [313, 179] width 626 height 359
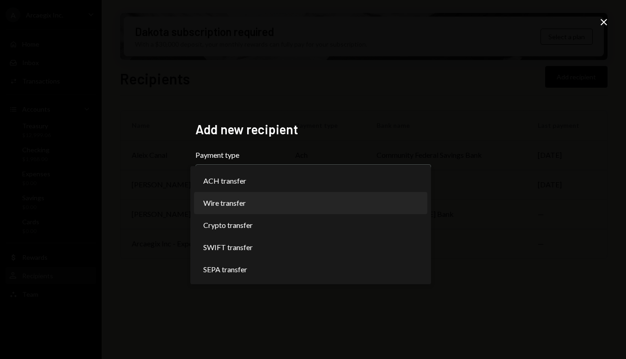
select select "****"
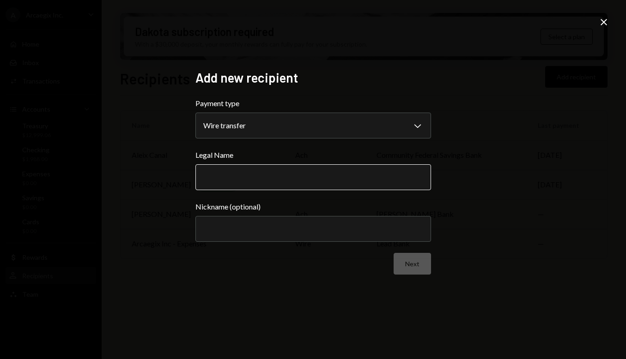
click at [266, 175] on input "Legal Name" at bounding box center [313, 177] width 236 height 26
click at [609, 19] on div "**********" at bounding box center [313, 179] width 626 height 359
click at [606, 20] on icon "Close" at bounding box center [603, 22] width 11 height 11
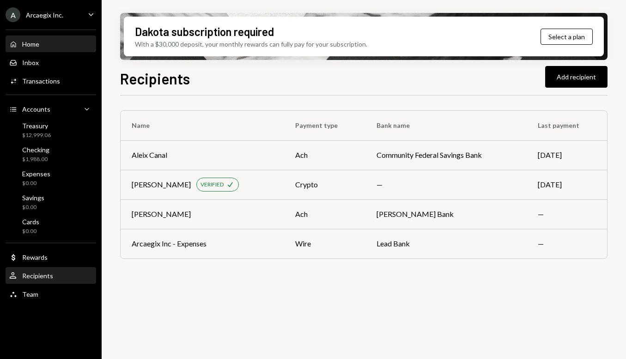
click at [35, 40] on div "Home Home" at bounding box center [24, 44] width 30 height 8
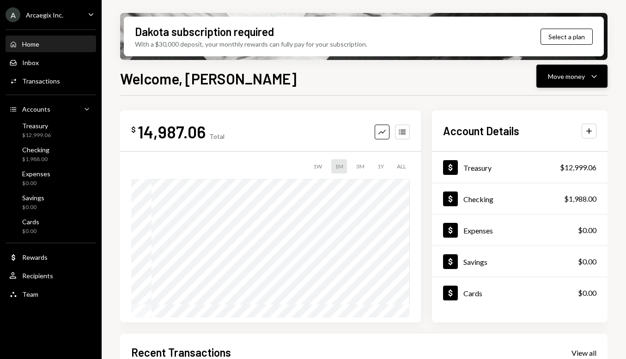
click at [586, 81] on div "Move money Caret Down" at bounding box center [572, 76] width 48 height 11
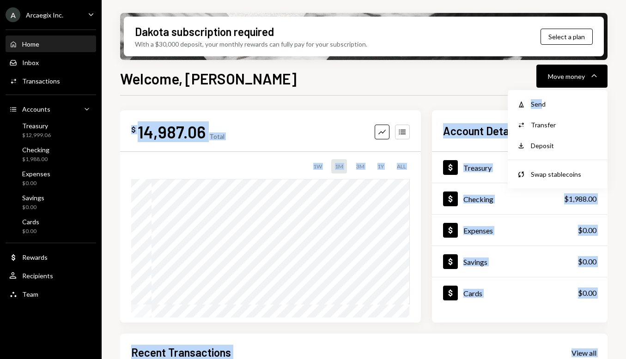
drag, startPoint x: 543, startPoint y: 101, endPoint x: 467, endPoint y: 104, distance: 75.4
click at [467, 104] on body "A Arcaegix Inc. Caret Down Home Home Inbox Inbox Activities Transactions Accoun…" at bounding box center [313, 179] width 626 height 359
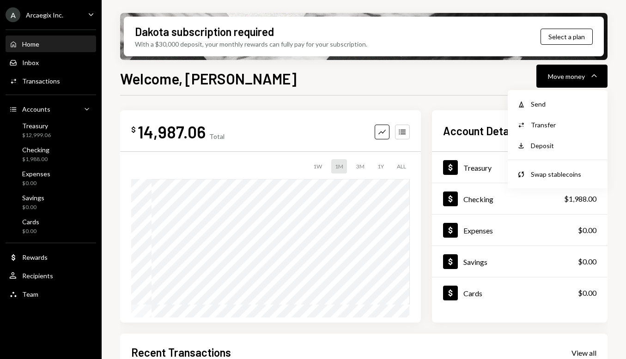
click at [467, 104] on div "$ 14,987.06 Total Graph Accounts 1W 1M 3M 1Y ALL Account Details Plus Dollar Tr…" at bounding box center [363, 332] width 487 height 472
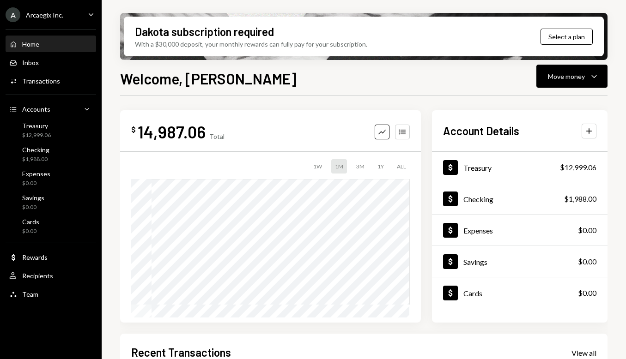
click at [426, 201] on div "$ 14,987.06 Total Graph Accounts 1W 1M 3M 1Y ALL Account Details Plus Dollar Tr…" at bounding box center [363, 216] width 487 height 212
click at [585, 75] on div "Move money Caret Down" at bounding box center [572, 76] width 48 height 11
click at [548, 107] on div "Send" at bounding box center [564, 104] width 67 height 10
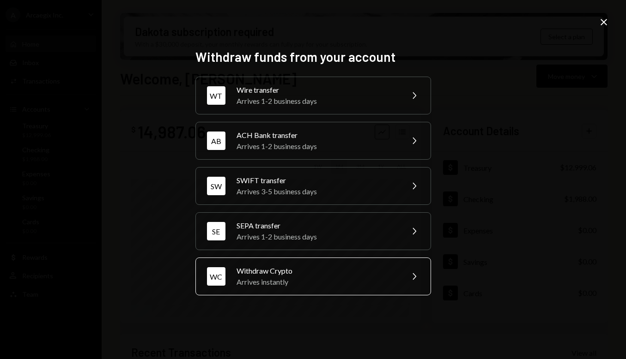
click at [304, 281] on div "Arrives instantly" at bounding box center [316, 282] width 161 height 11
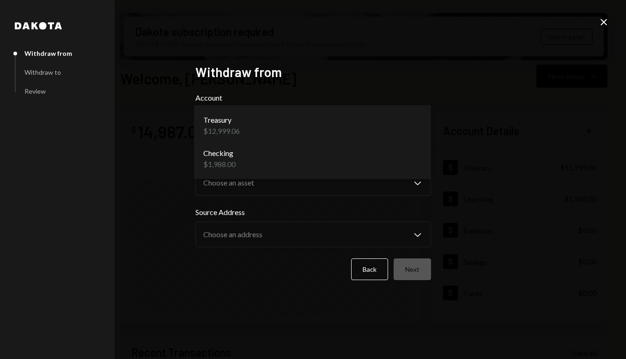
click at [323, 116] on body "A Arcaegix Inc. Caret Down Home Home Inbox Inbox Activities Transactions Accoun…" at bounding box center [313, 179] width 626 height 359
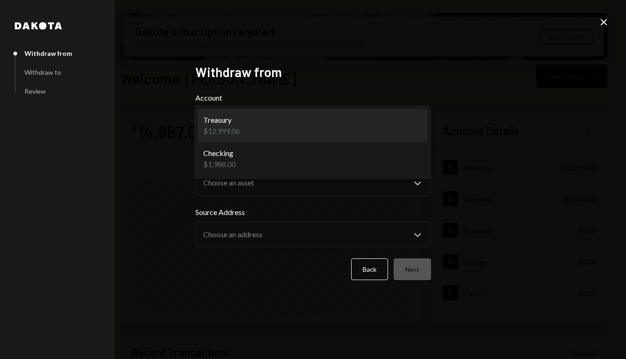
select select "**********"
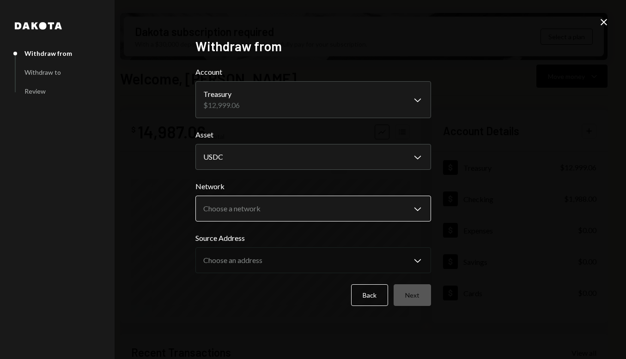
click at [279, 203] on body "A Arcaegix Inc. Caret Down Home Home Inbox Inbox Activities Transactions Accoun…" at bounding box center [313, 179] width 626 height 359
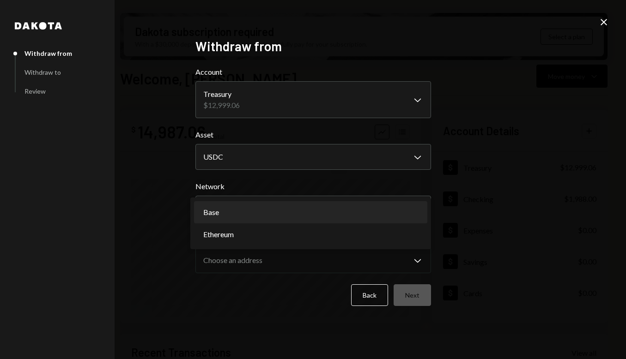
select select "**********"
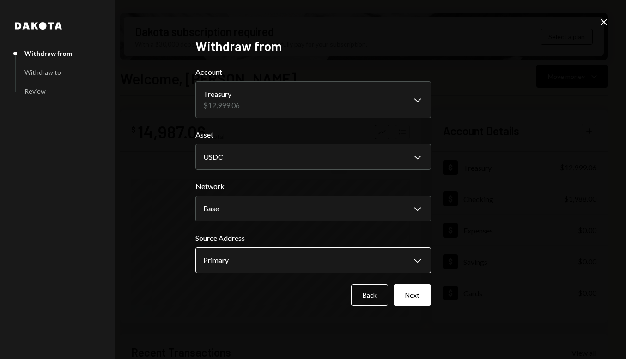
click at [259, 256] on body "A Arcaegix Inc. Caret Down Home Home Inbox Inbox Activities Transactions Accoun…" at bounding box center [313, 179] width 626 height 359
click at [266, 236] on label "Source Address" at bounding box center [313, 238] width 236 height 11
click at [290, 133] on label "Asset" at bounding box center [313, 134] width 236 height 11
click at [413, 292] on button "Next" at bounding box center [411, 295] width 37 height 22
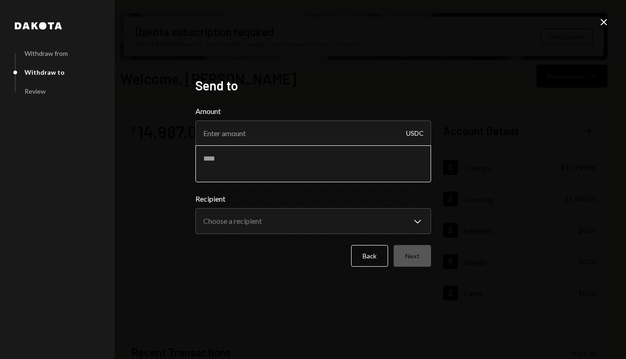
click at [263, 167] on textarea at bounding box center [313, 163] width 236 height 37
click at [268, 145] on textarea at bounding box center [313, 163] width 236 height 37
click at [268, 143] on input "Amount" at bounding box center [313, 134] width 236 height 26
type input "4000"
click at [294, 162] on textarea at bounding box center [313, 163] width 236 height 37
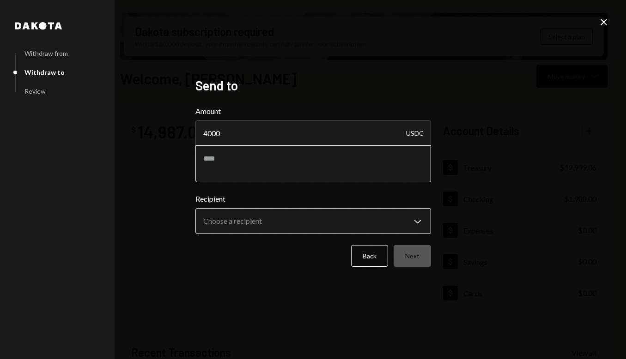
click at [267, 221] on body "A Arcaegix Inc. Caret Down Home Home Inbox Inbox Activities Transactions Accoun…" at bounding box center [313, 179] width 626 height 359
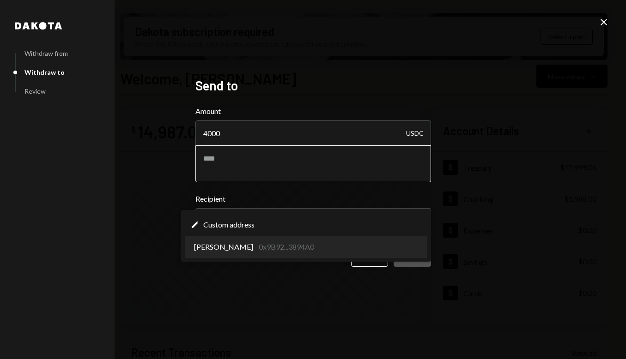
select select "**********"
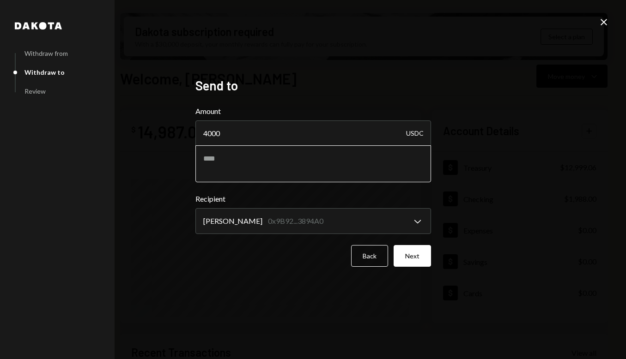
click at [282, 157] on textarea at bounding box center [313, 163] width 236 height 37
type textarea "********"
click at [413, 256] on button "Next" at bounding box center [411, 256] width 37 height 22
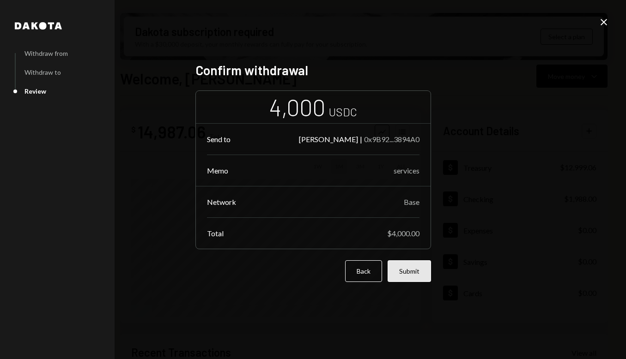
click at [407, 268] on button "Submit" at bounding box center [408, 271] width 43 height 22
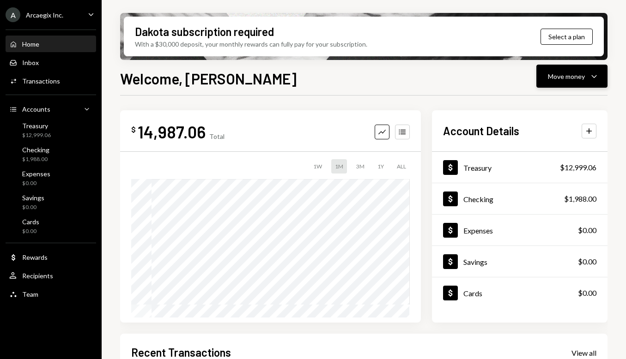
click at [588, 74] on icon "Caret Down" at bounding box center [593, 76] width 11 height 11
click at [541, 105] on div "Send" at bounding box center [564, 104] width 67 height 10
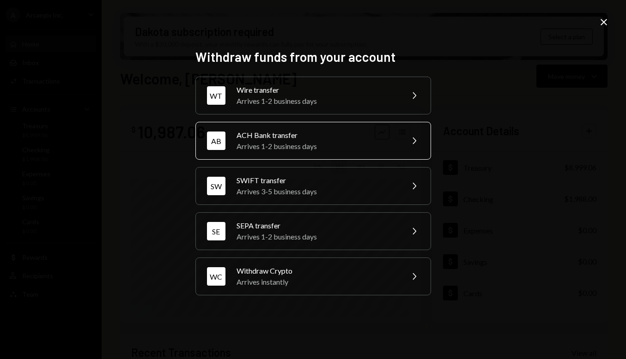
click at [285, 141] on div "Arrives 1-2 business days" at bounding box center [316, 146] width 161 height 11
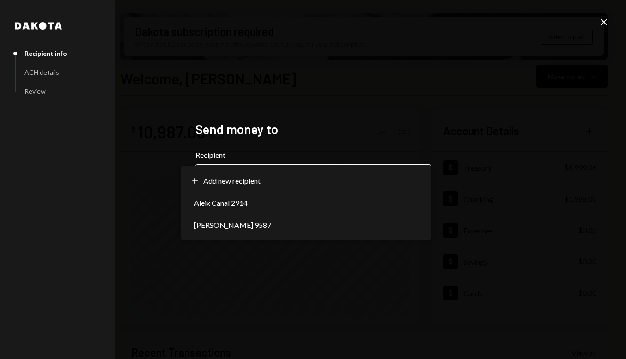
click at [253, 175] on body "A Arcaegix Inc. Caret Down Home Home Inbox Inbox Activities Transactions Accoun…" at bounding box center [313, 179] width 626 height 359
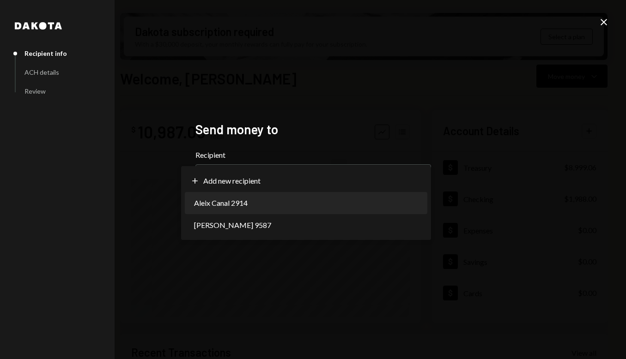
select select "**********"
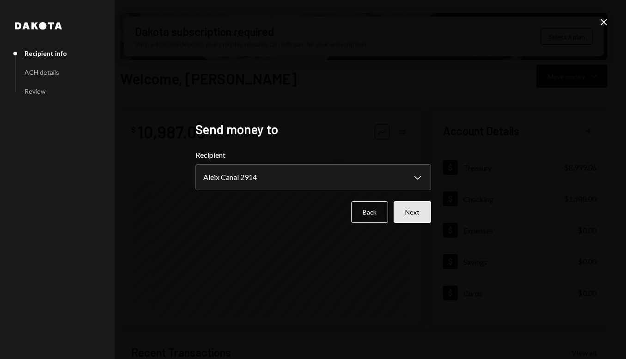
click at [410, 206] on button "Next" at bounding box center [411, 212] width 37 height 22
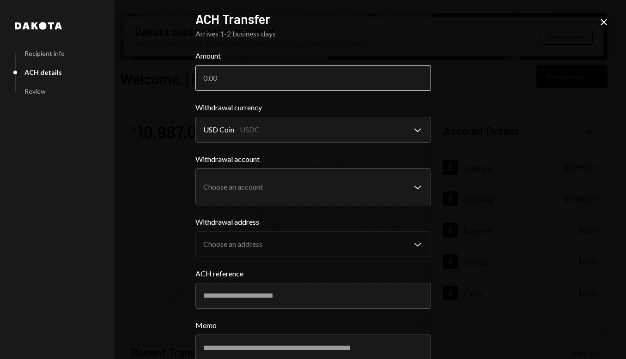
click at [218, 71] on input "Amount" at bounding box center [313, 78] width 236 height 26
type input "4000"
click at [270, 120] on body "A Arcaegix Inc. Caret Down Home Home Inbox Inbox Activities Transactions Accoun…" at bounding box center [313, 179] width 626 height 359
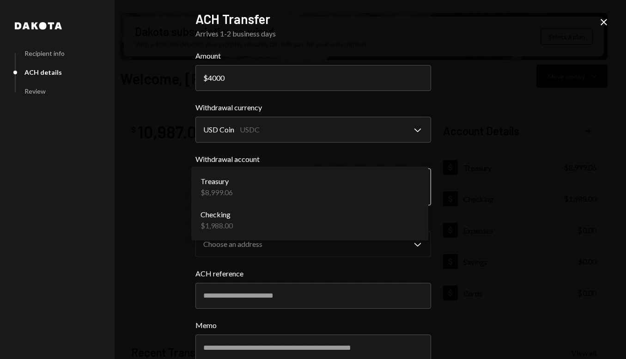
click at [277, 187] on body "A Arcaegix Inc. Caret Down Home Home Inbox Inbox Activities Transactions Accoun…" at bounding box center [313, 179] width 626 height 359
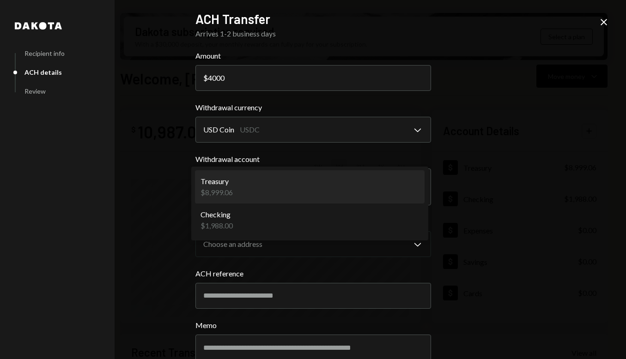
select select "**********"
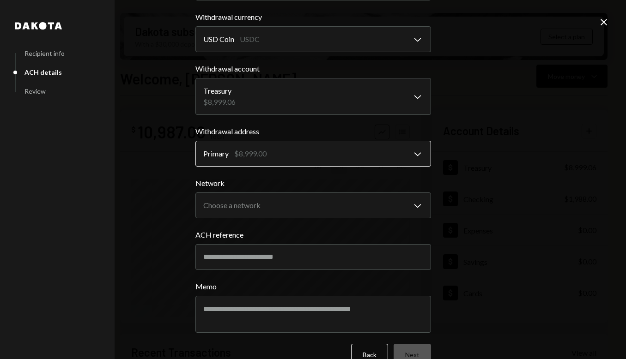
scroll to position [111, 0]
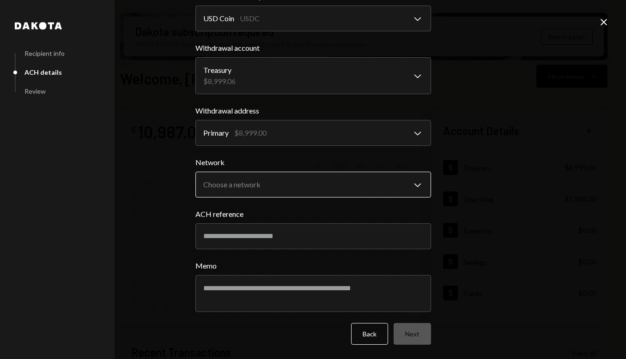
click at [266, 172] on button "Choose a network Chevron Down" at bounding box center [313, 185] width 236 height 26
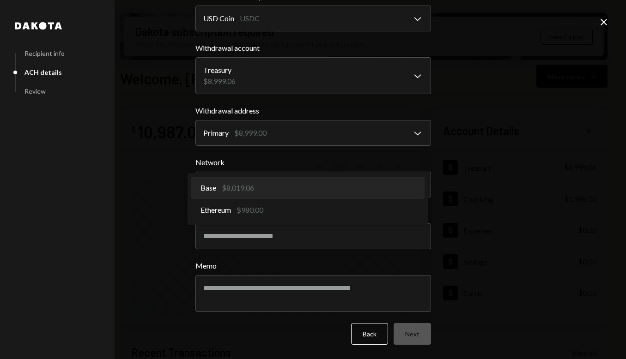
select select "**********"
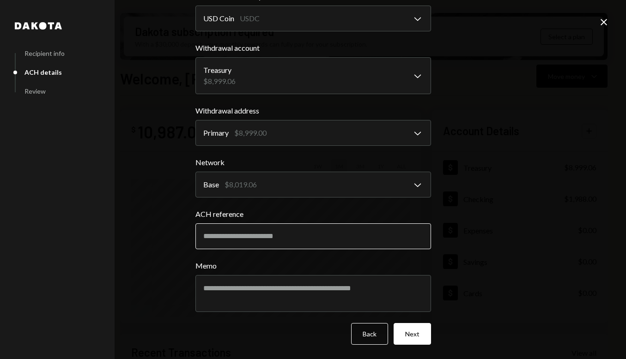
click at [276, 234] on input "ACH reference" at bounding box center [313, 237] width 236 height 26
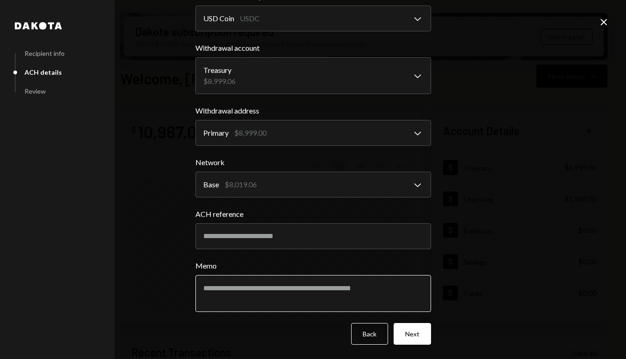
click at [274, 298] on textarea "Memo" at bounding box center [313, 293] width 236 height 37
type textarea "********"
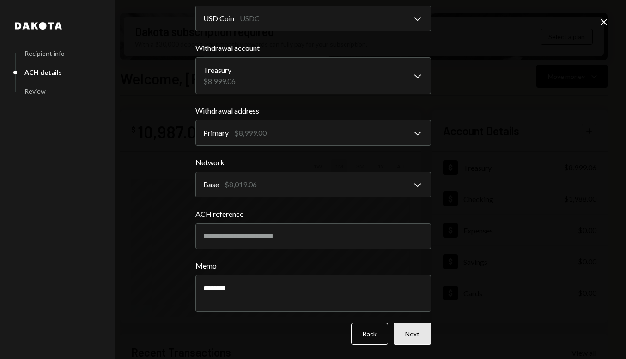
click at [401, 339] on button "Next" at bounding box center [411, 334] width 37 height 22
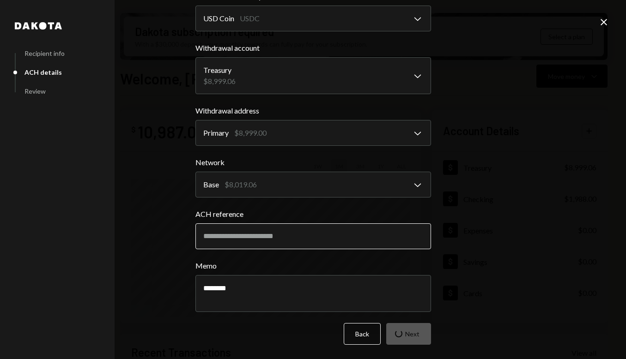
scroll to position [0, 0]
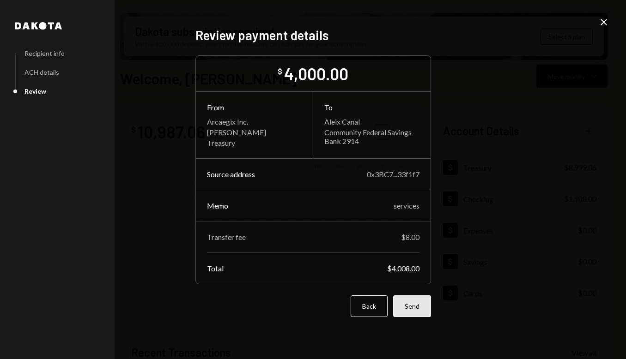
click at [411, 307] on button "Send" at bounding box center [412, 307] width 38 height 22
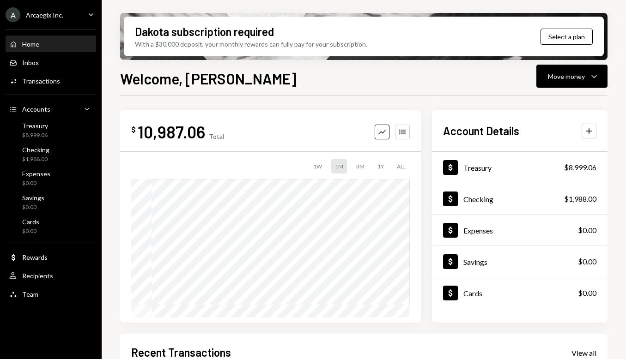
click at [424, 199] on div "$ 10,987.06 Total Graph Accounts 1W 1M 3M 1Y ALL $10,987.06 [DATE] Account Deta…" at bounding box center [363, 216] width 487 height 212
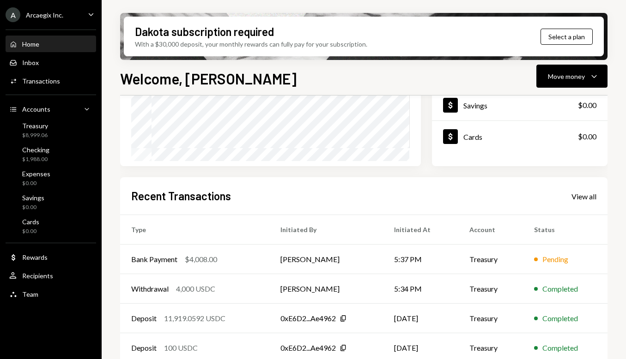
scroll to position [177, 0]
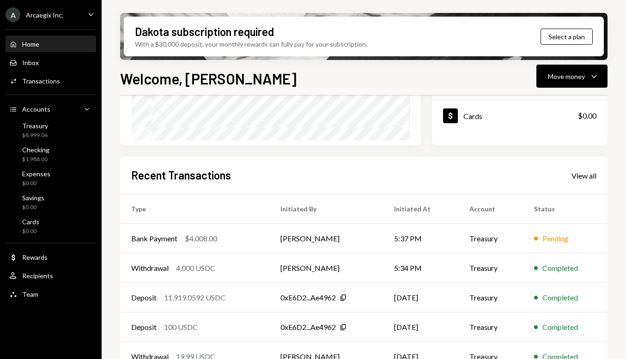
click at [425, 132] on div "$ 10,987.06 Total Graph Accounts 1W 1M 3M 1Y ALL $10,987.06 Sep 30, 2025 Accoun…" at bounding box center [363, 39] width 487 height 212
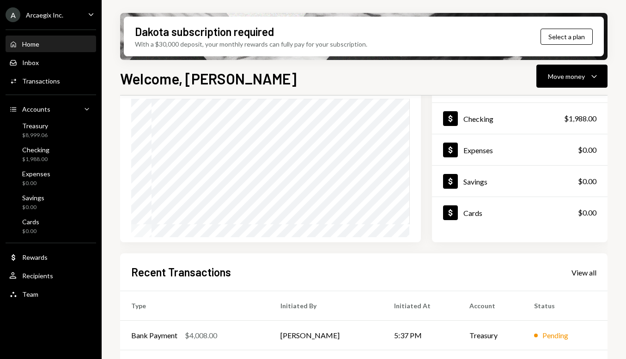
scroll to position [0, 0]
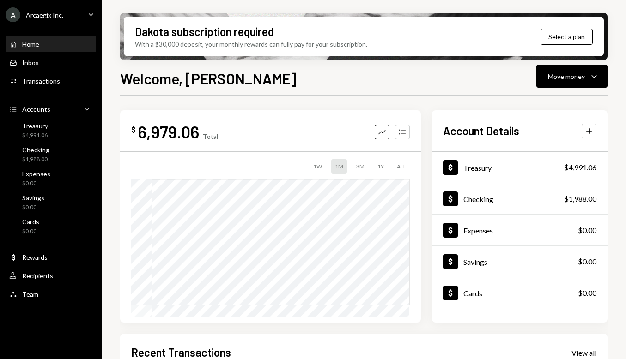
click at [421, 218] on div "$ 6,979.06 Total Graph Accounts 1W 1M 3M 1Y ALL Account Details Plus Dollar Tre…" at bounding box center [363, 216] width 487 height 212
click at [423, 202] on div "$ 6,979.06 Total Graph Accounts 1W 1M 3M 1Y ALL Account Details Plus Dollar Tre…" at bounding box center [363, 216] width 487 height 212
click at [78, 6] on ul "A Arcaegix Inc. Caret Down Home Home Inbox Inbox Activities Transactions Accoun…" at bounding box center [51, 152] width 102 height 304
click at [78, 11] on div "A Arcaegix Inc. Caret Down" at bounding box center [51, 14] width 102 height 15
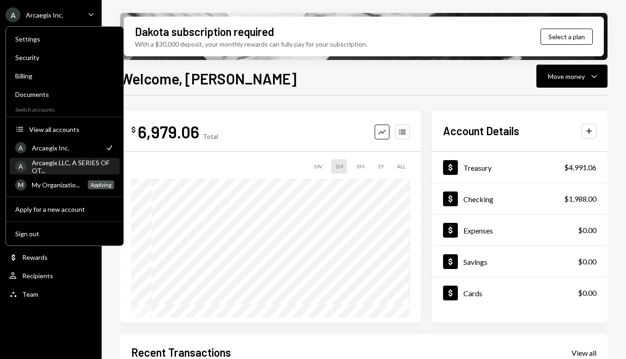
click at [68, 165] on div "Arcaegix LLC, A SERIES OF OT..." at bounding box center [73, 167] width 82 height 16
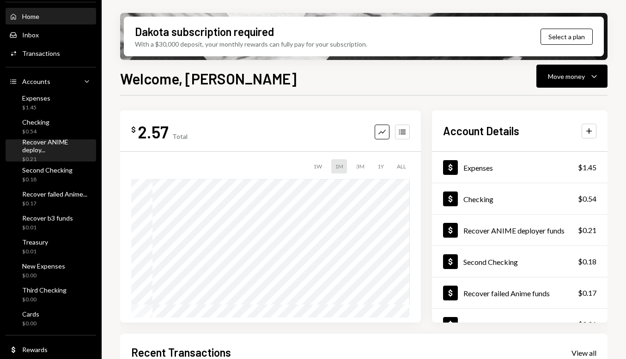
scroll to position [40, 0]
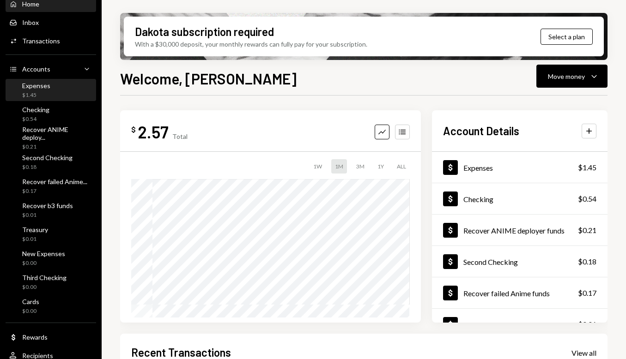
click at [44, 90] on div "Expenses" at bounding box center [36, 86] width 28 height 8
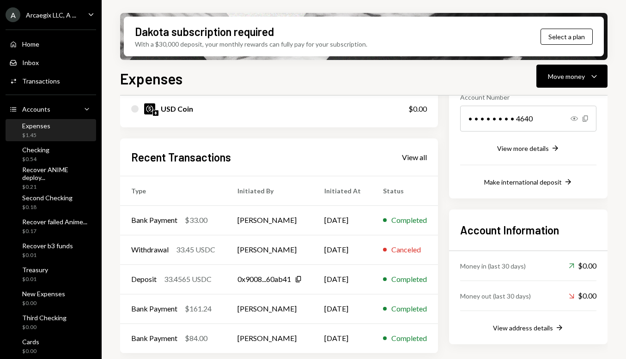
scroll to position [151, 0]
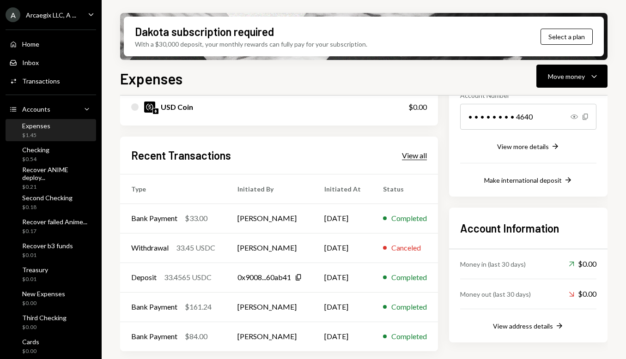
click at [423, 160] on div "View all" at bounding box center [414, 155] width 25 height 9
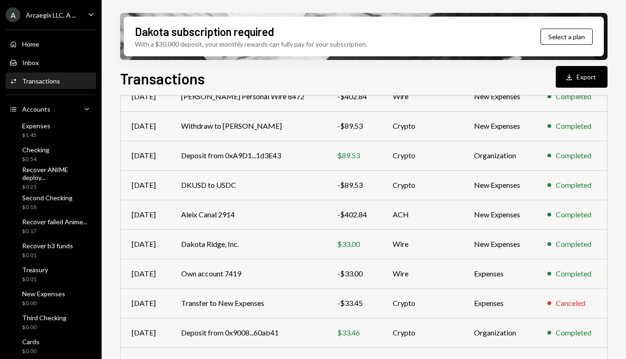
scroll to position [167, 0]
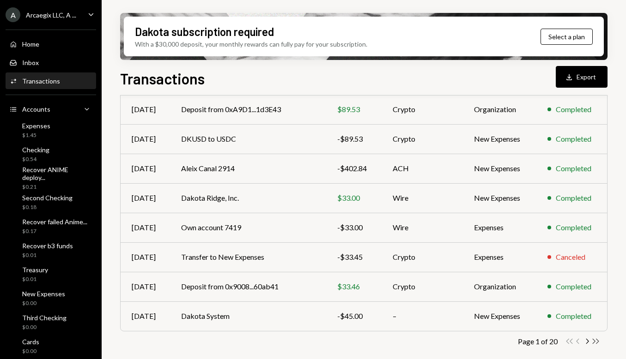
click at [598, 340] on icon "Double Arrow Right" at bounding box center [595, 341] width 9 height 9
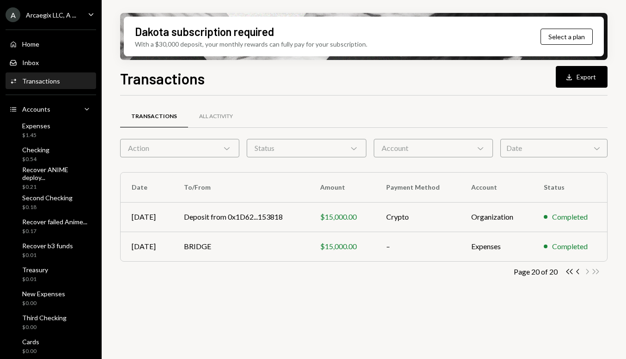
scroll to position [0, 0]
click at [579, 271] on icon "Chevron Left" at bounding box center [578, 271] width 9 height 9
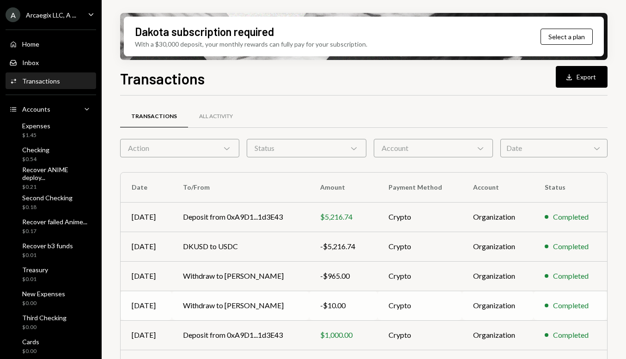
scroll to position [167, 0]
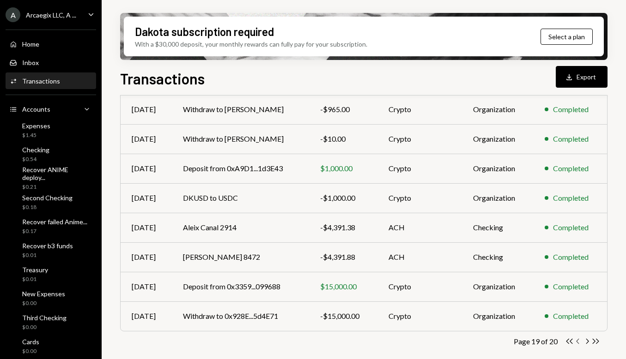
click at [579, 341] on icon "Chevron Left" at bounding box center [578, 341] width 9 height 9
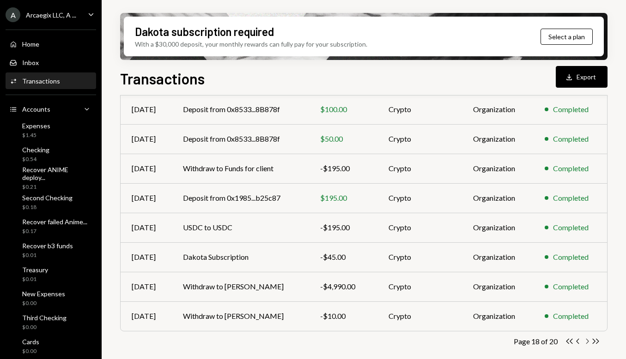
click at [587, 342] on icon "button" at bounding box center [587, 341] width 3 height 5
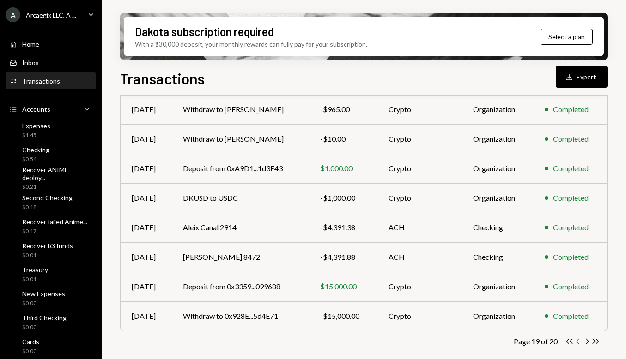
click at [579, 341] on icon "Chevron Left" at bounding box center [578, 341] width 9 height 9
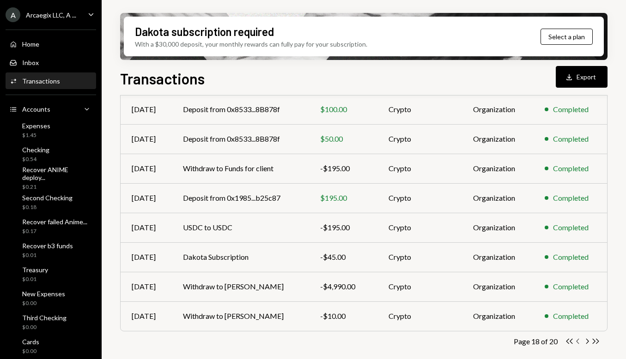
click at [577, 340] on icon "button" at bounding box center [577, 341] width 3 height 5
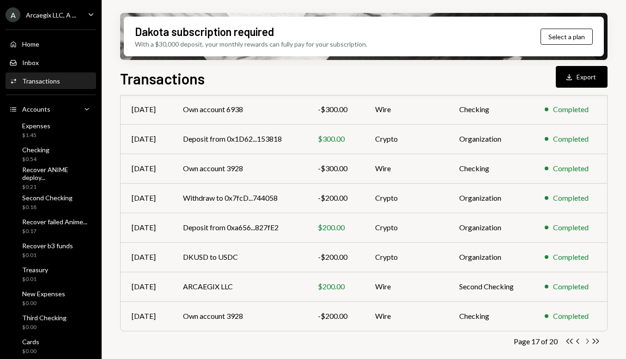
click at [587, 342] on icon "Chevron Right" at bounding box center [586, 341] width 9 height 9
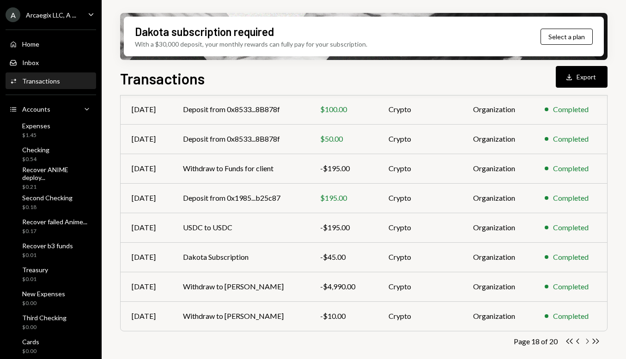
click at [587, 342] on icon "Chevron Right" at bounding box center [586, 341] width 9 height 9
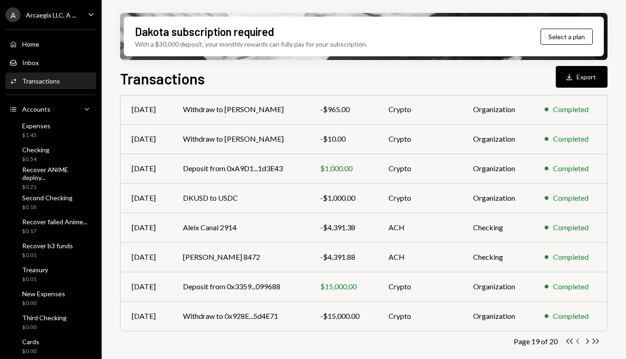
click at [579, 340] on icon "Chevron Left" at bounding box center [578, 341] width 9 height 9
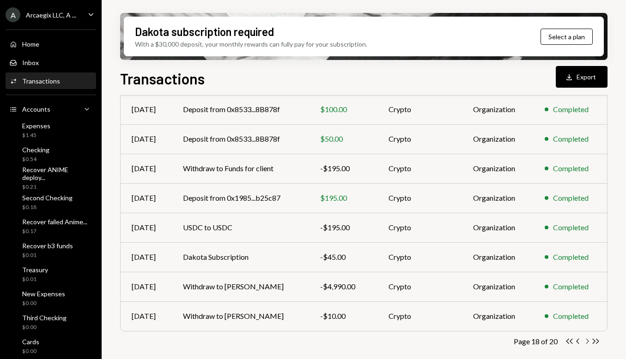
click at [586, 338] on icon "Chevron Right" at bounding box center [586, 341] width 9 height 9
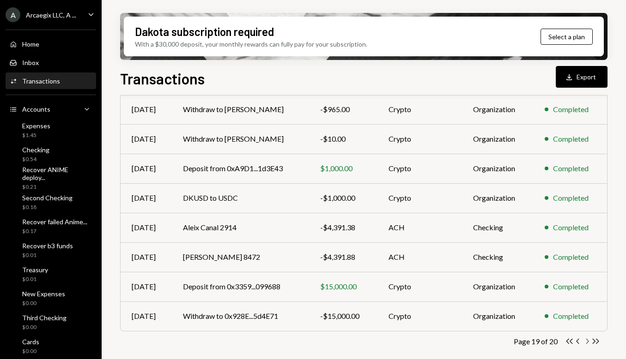
click at [586, 338] on icon "Chevron Right" at bounding box center [586, 341] width 9 height 9
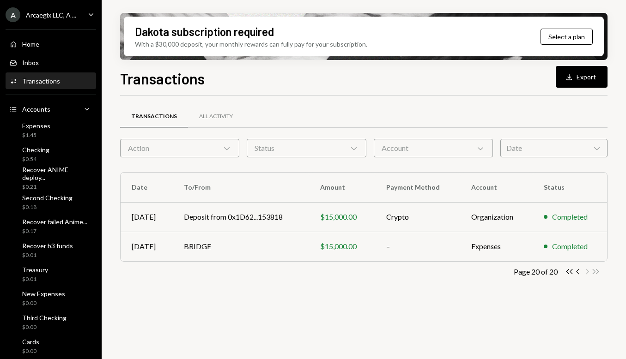
scroll to position [0, 0]
click at [578, 273] on icon "button" at bounding box center [577, 271] width 3 height 5
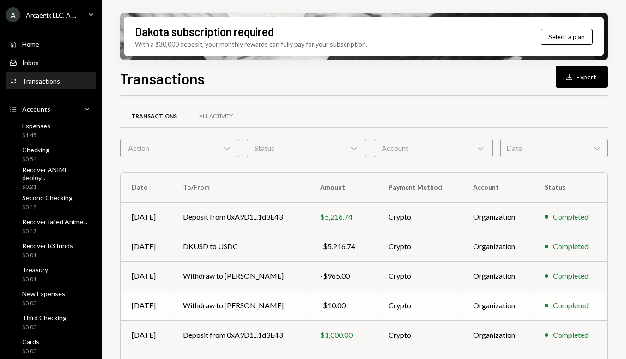
scroll to position [167, 0]
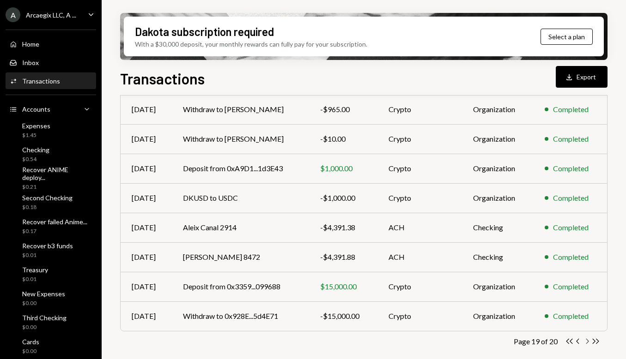
click at [585, 339] on icon "Chevron Right" at bounding box center [586, 341] width 9 height 9
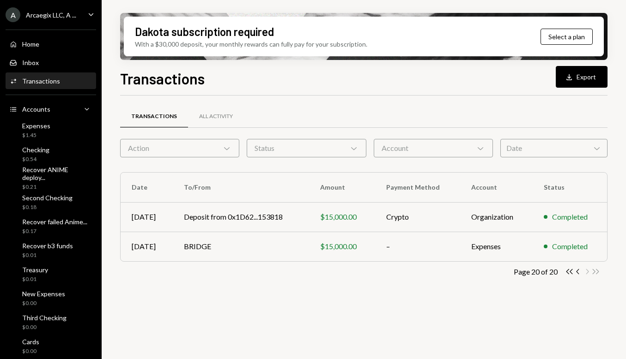
scroll to position [0, 0]
click at [272, 242] on td "BRIDGE" at bounding box center [241, 247] width 136 height 30
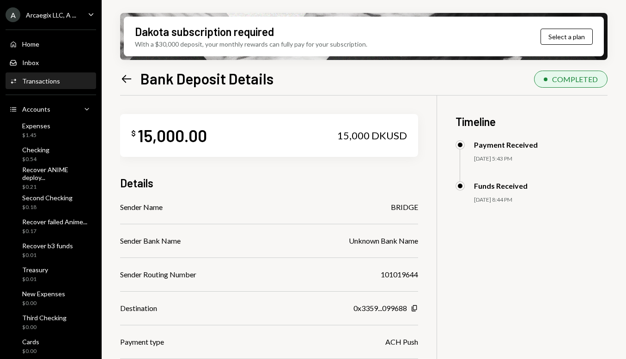
click at [127, 73] on icon "Left Arrow" at bounding box center [126, 79] width 13 height 13
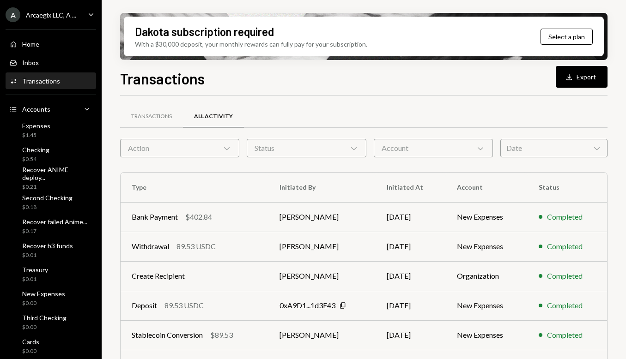
scroll to position [167, 0]
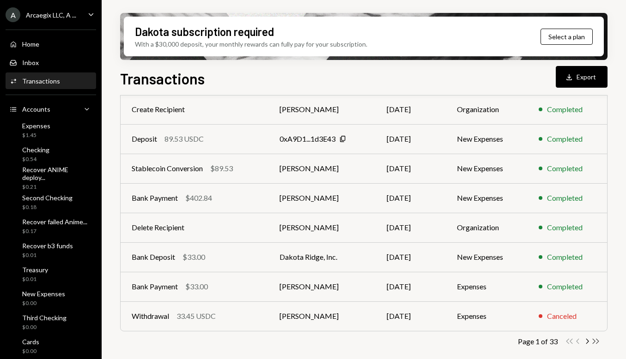
click at [595, 342] on icon "Double Arrow Right" at bounding box center [595, 341] width 9 height 9
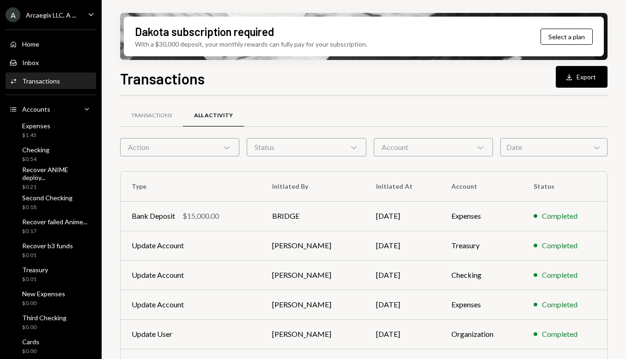
scroll to position [48, 0]
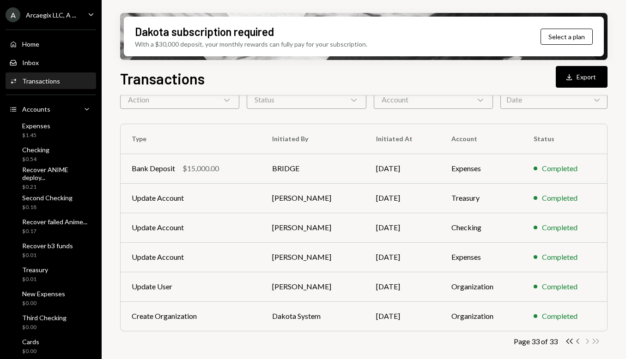
click at [577, 343] on icon "Chevron Left" at bounding box center [578, 341] width 9 height 9
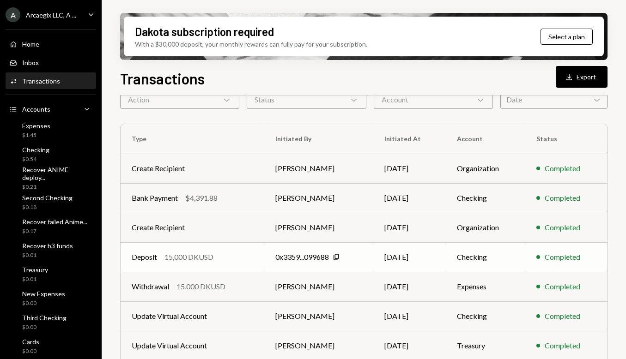
scroll to position [167, 0]
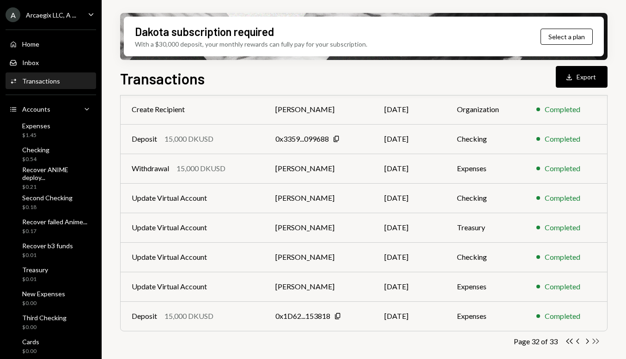
click at [593, 340] on icon "button" at bounding box center [595, 341] width 6 height 5
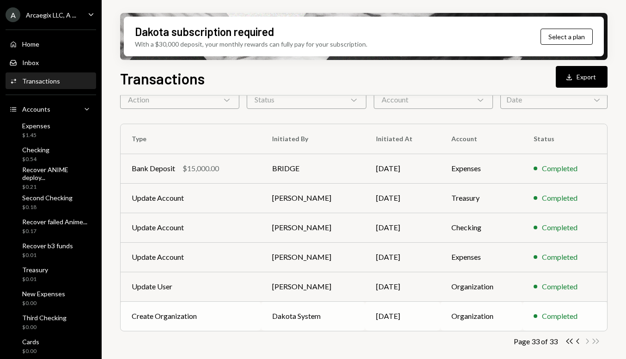
scroll to position [0, 0]
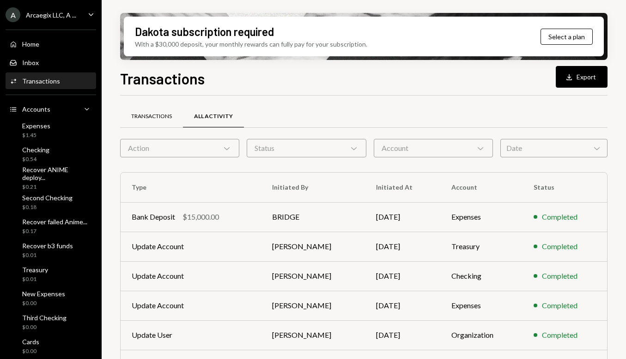
click at [156, 125] on div "Transactions" at bounding box center [151, 117] width 63 height 22
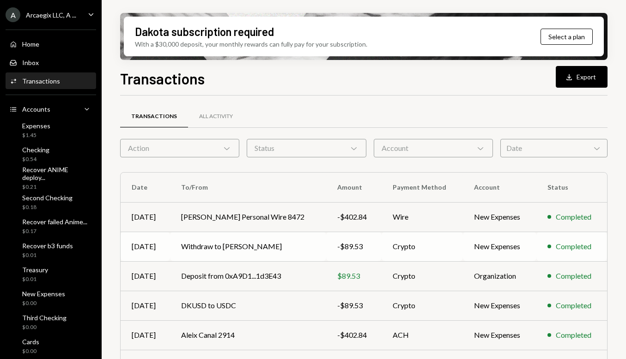
scroll to position [167, 0]
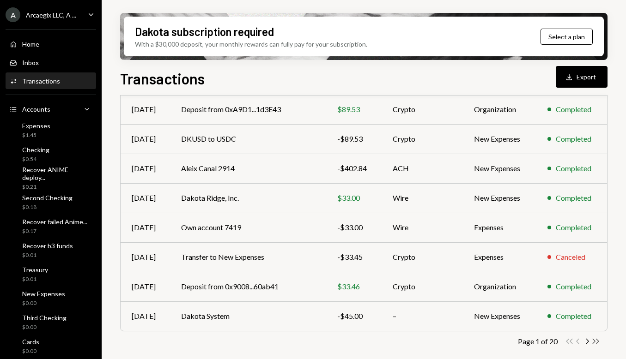
click at [596, 339] on icon "Double Arrow Right" at bounding box center [595, 341] width 9 height 9
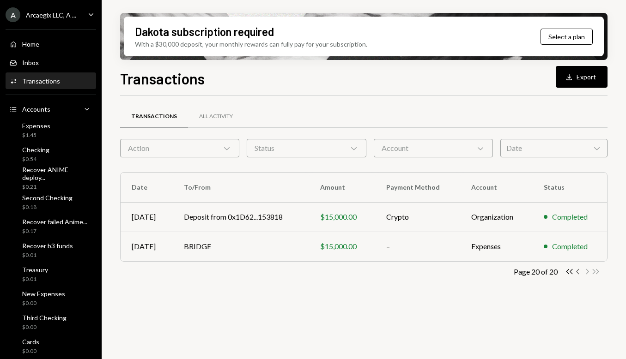
click at [579, 273] on icon "Chevron Left" at bounding box center [578, 271] width 9 height 9
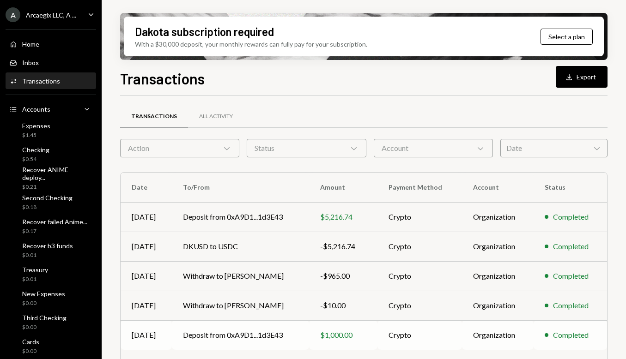
scroll to position [167, 0]
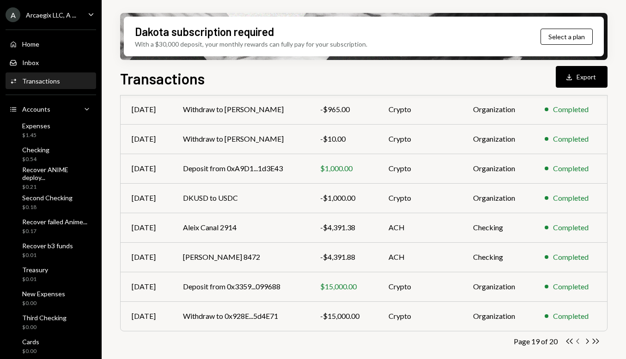
click at [579, 339] on icon "Chevron Left" at bounding box center [578, 341] width 9 height 9
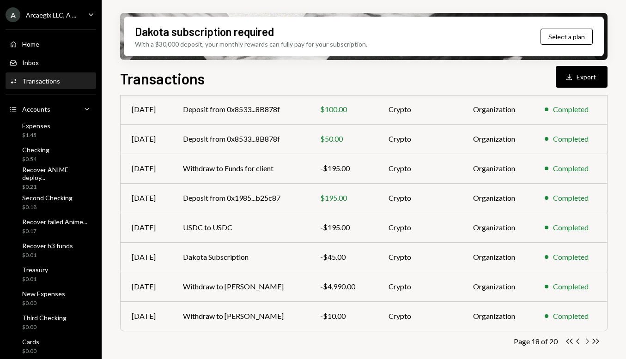
click at [586, 339] on icon "button" at bounding box center [587, 341] width 3 height 5
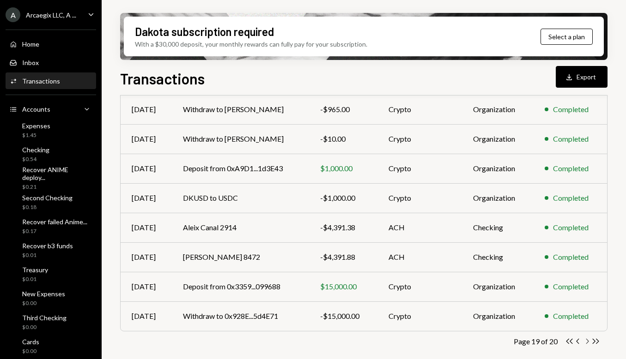
click at [587, 340] on icon "Chevron Right" at bounding box center [586, 341] width 9 height 9
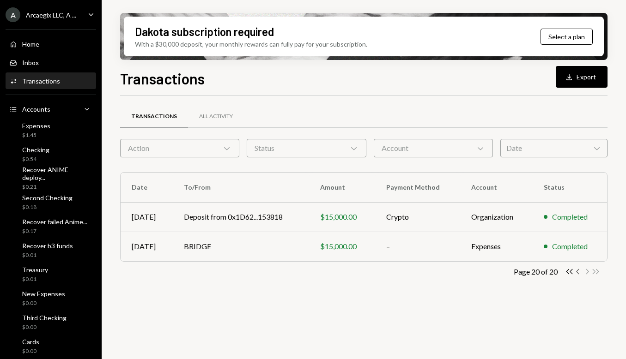
click at [578, 272] on icon "Chevron Left" at bounding box center [578, 271] width 9 height 9
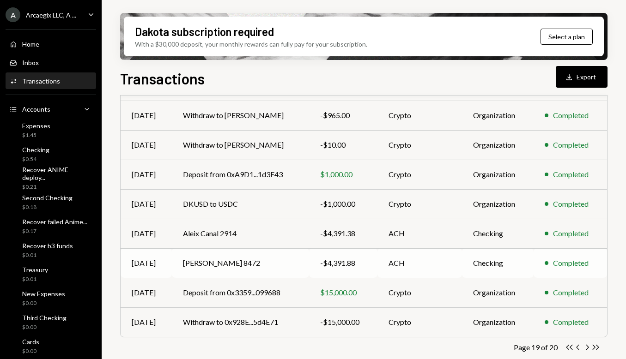
scroll to position [163, 0]
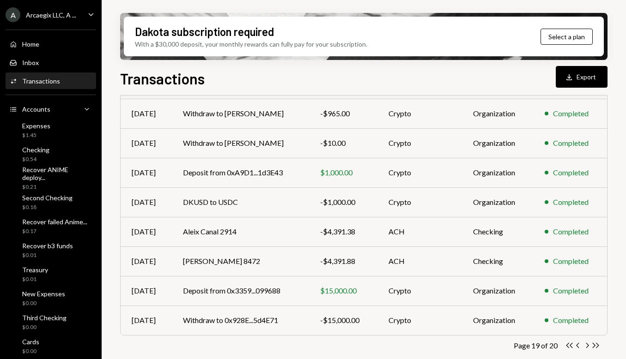
click at [345, 340] on div "Transactions All Activity Action Chevron Down Status Chevron Down Account Chevr…" at bounding box center [363, 161] width 487 height 426
click at [612, 194] on div "Dakota subscription required With a $30,000 deposit, your monthly rewards can f…" at bounding box center [364, 179] width 524 height 359
click at [604, 186] on td "Completed" at bounding box center [569, 173] width 73 height 30
